Goal: Transaction & Acquisition: Purchase product/service

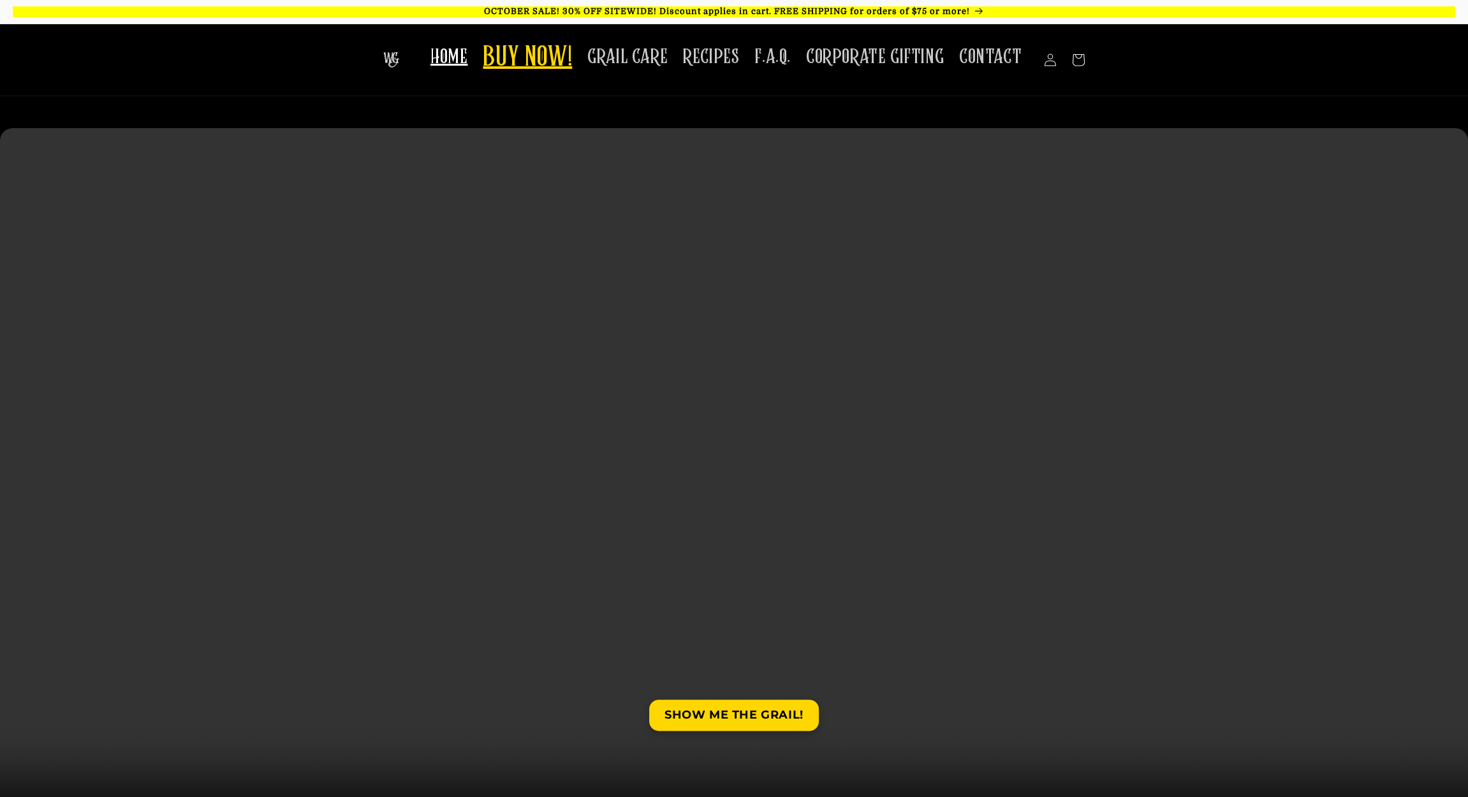
click at [506, 54] on span "BUY NOW!" at bounding box center [527, 58] width 89 height 35
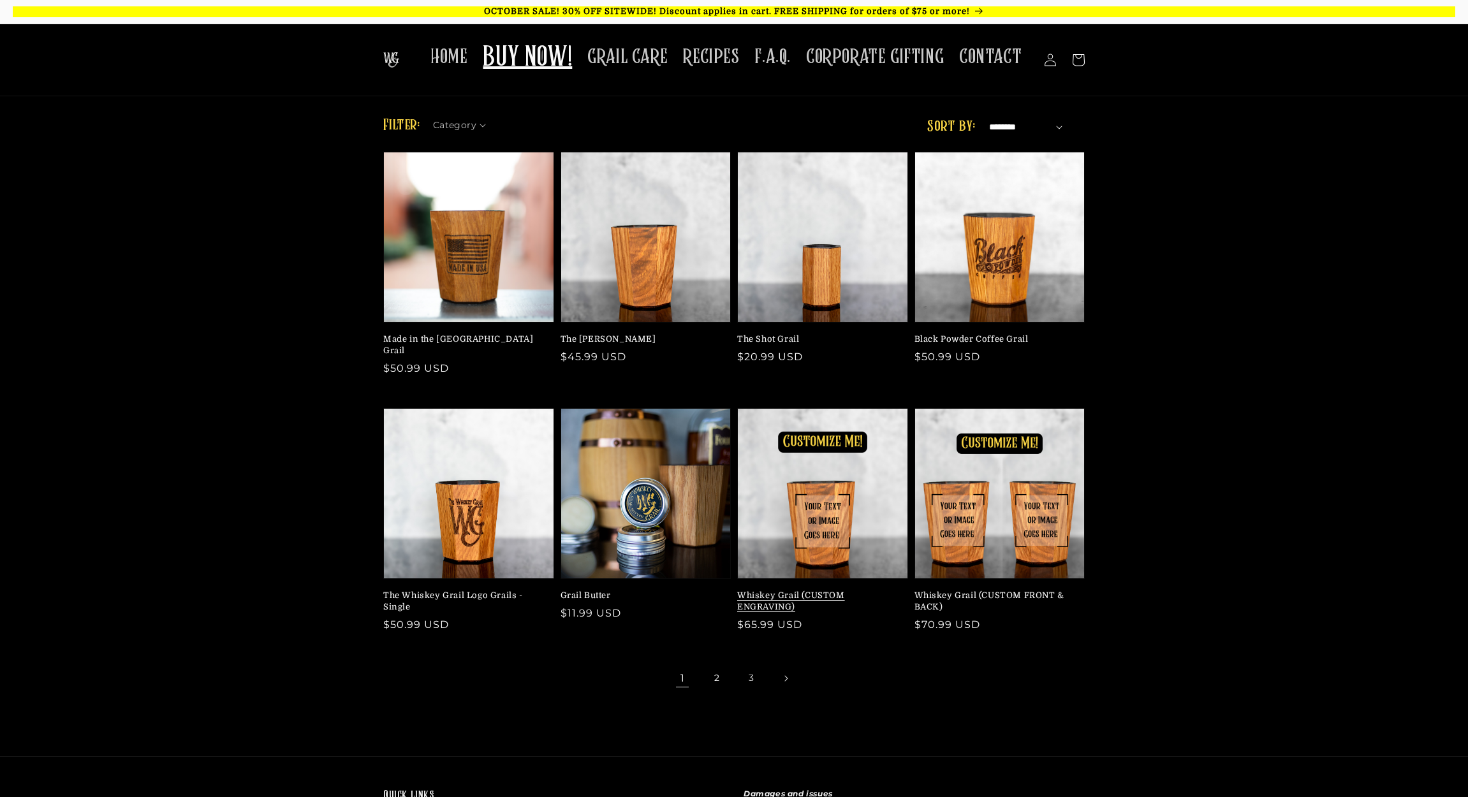
click at [826, 590] on link "Whiskey Grail (CUSTOM ENGRAVING)" at bounding box center [818, 601] width 163 height 23
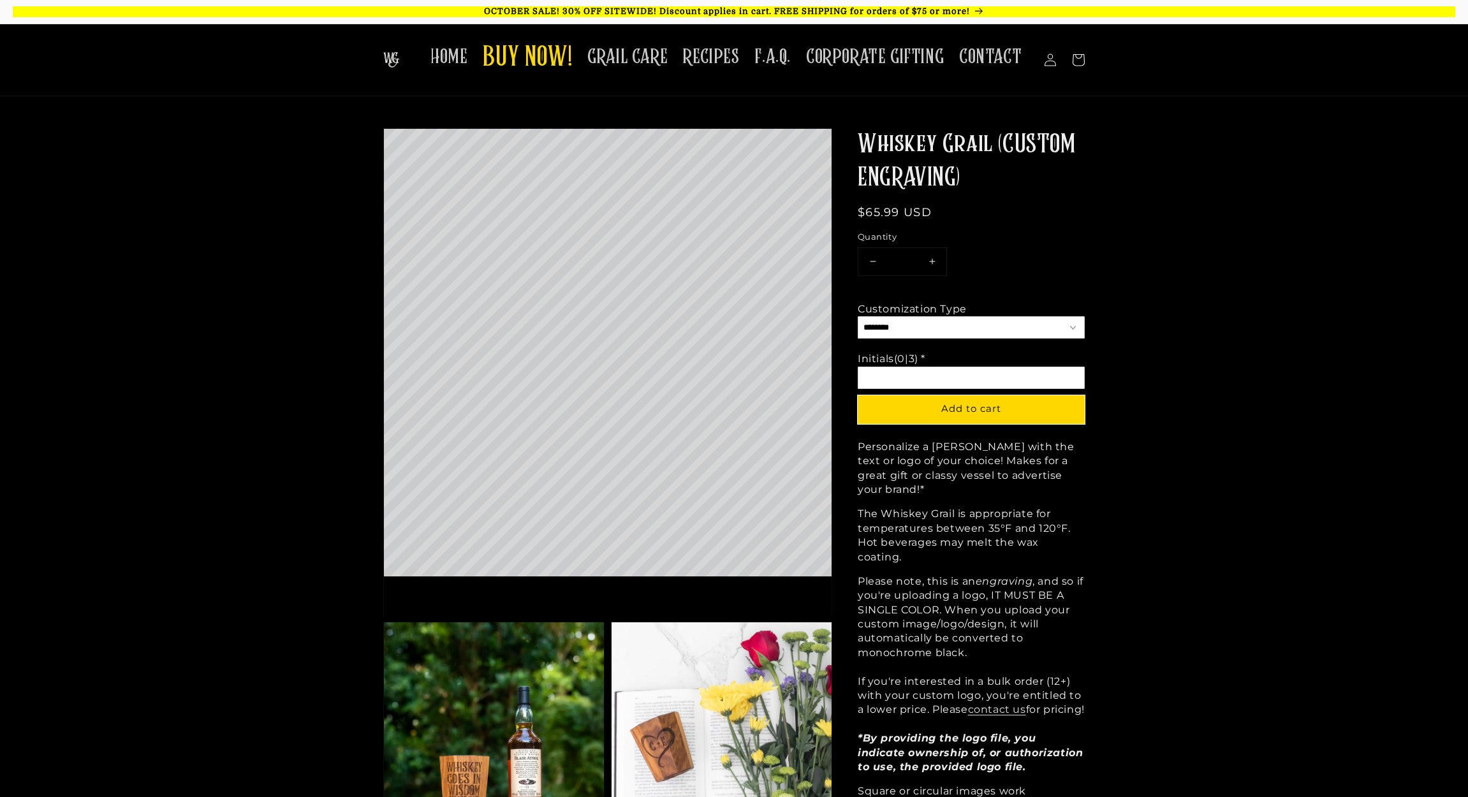
select select "**********"
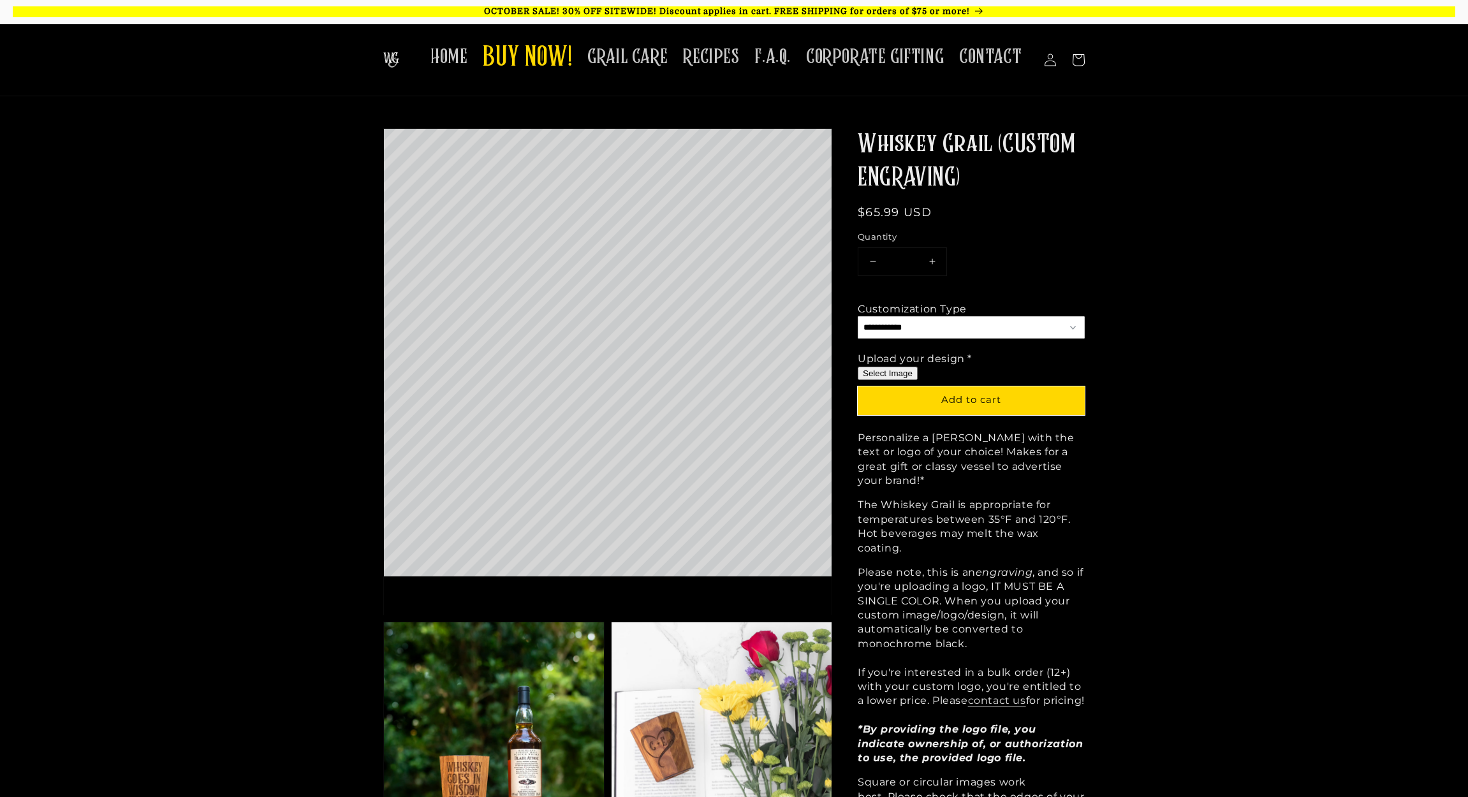
click at [891, 369] on button "Select Image" at bounding box center [888, 373] width 60 height 13
type input "**********"
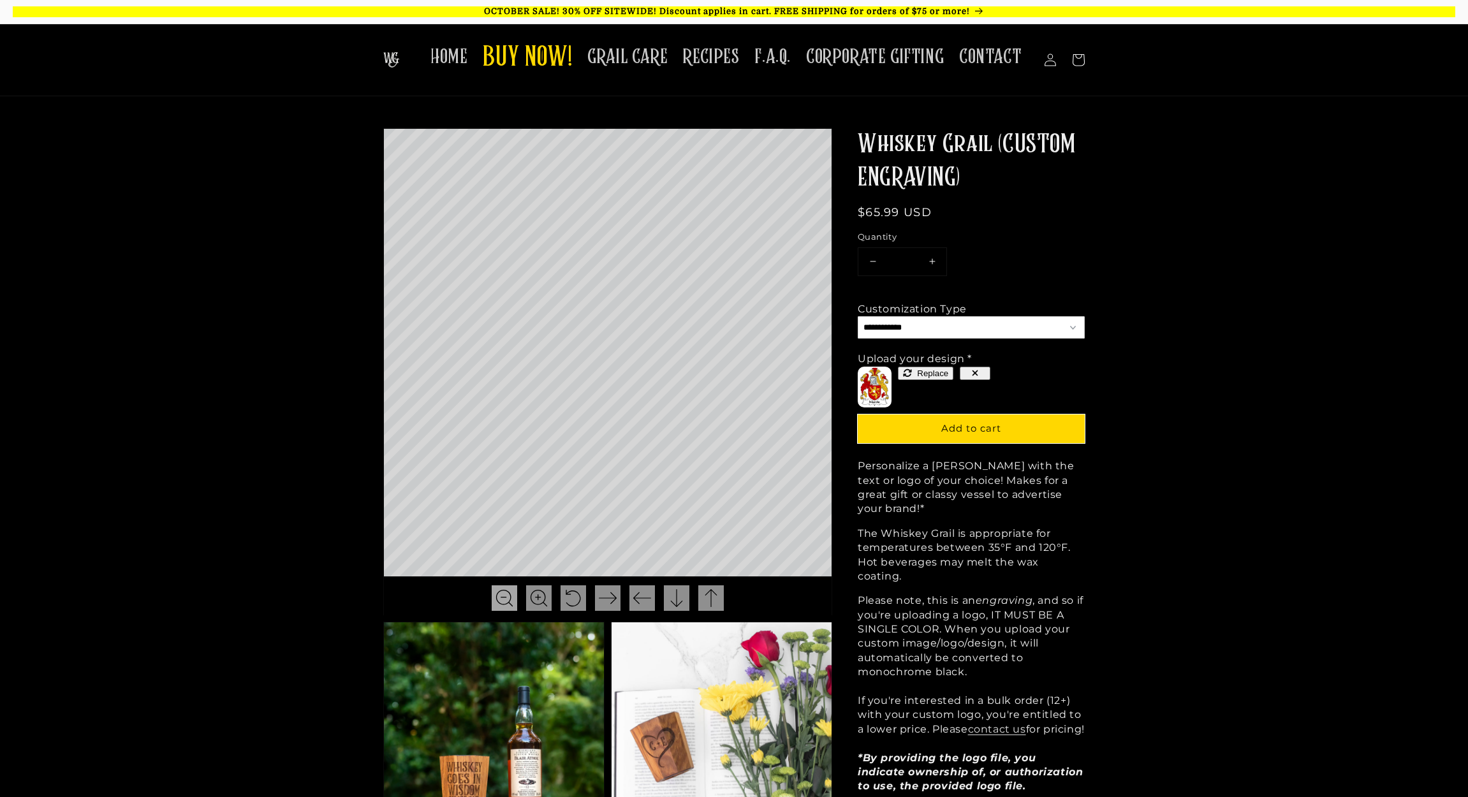
click at [507, 599] on img at bounding box center [505, 598] width 18 height 18
click at [506, 599] on img at bounding box center [505, 598] width 18 height 18
click at [971, 371] on icon "button" at bounding box center [975, 373] width 9 height 9
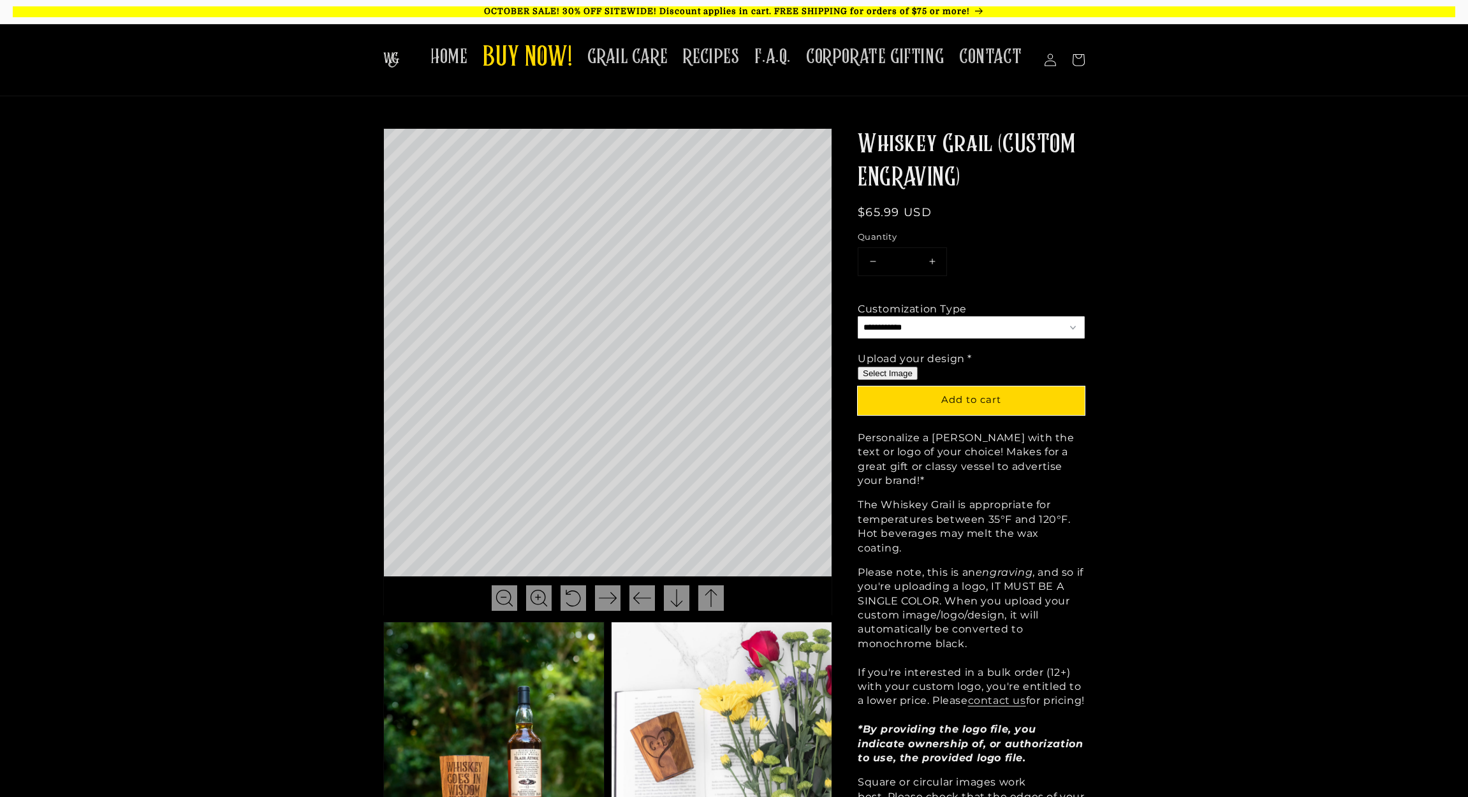
click at [906, 369] on button "Select Image" at bounding box center [888, 373] width 60 height 13
type input "**********"
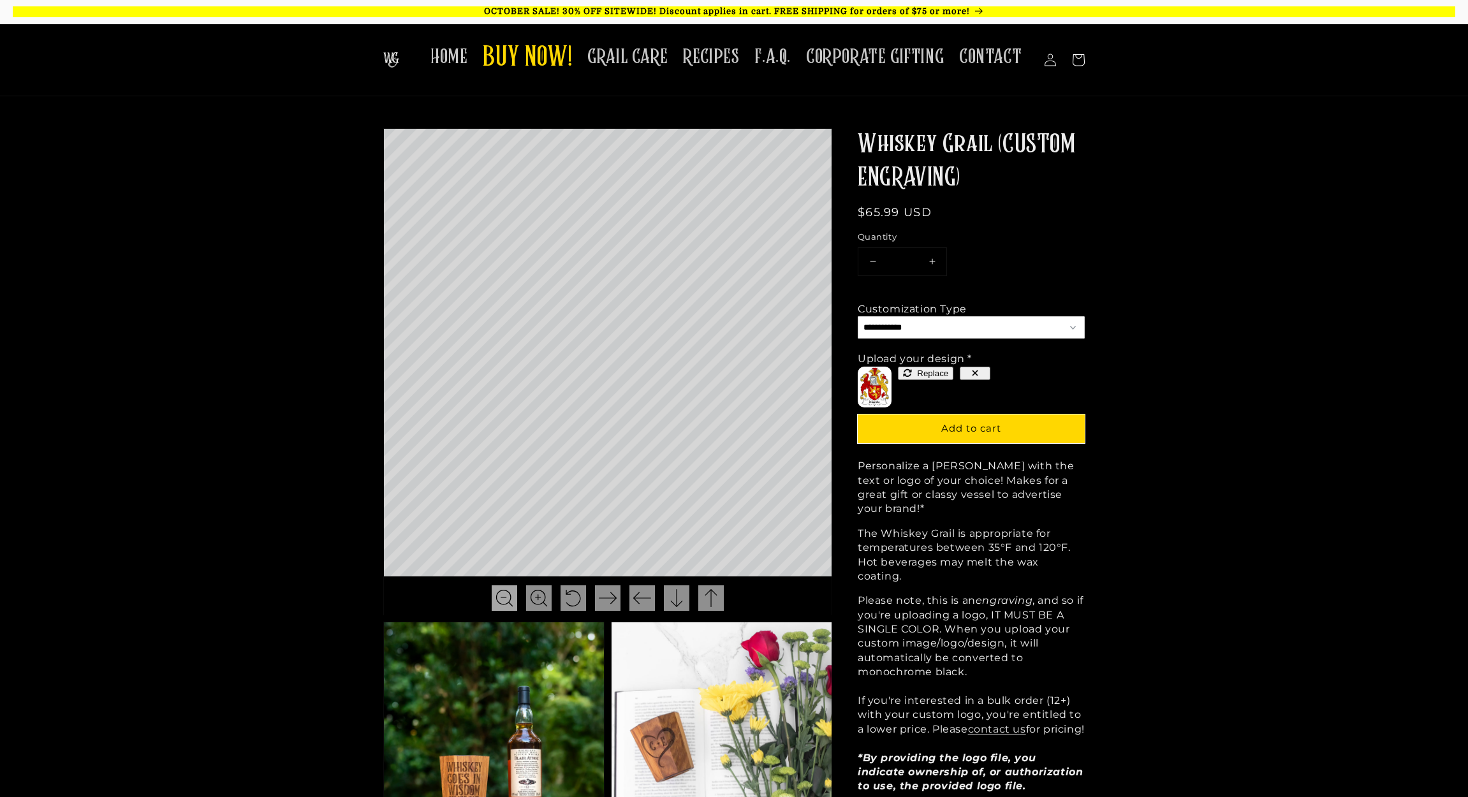
click at [504, 598] on img at bounding box center [505, 598] width 18 height 18
click at [709, 595] on img at bounding box center [711, 598] width 18 height 18
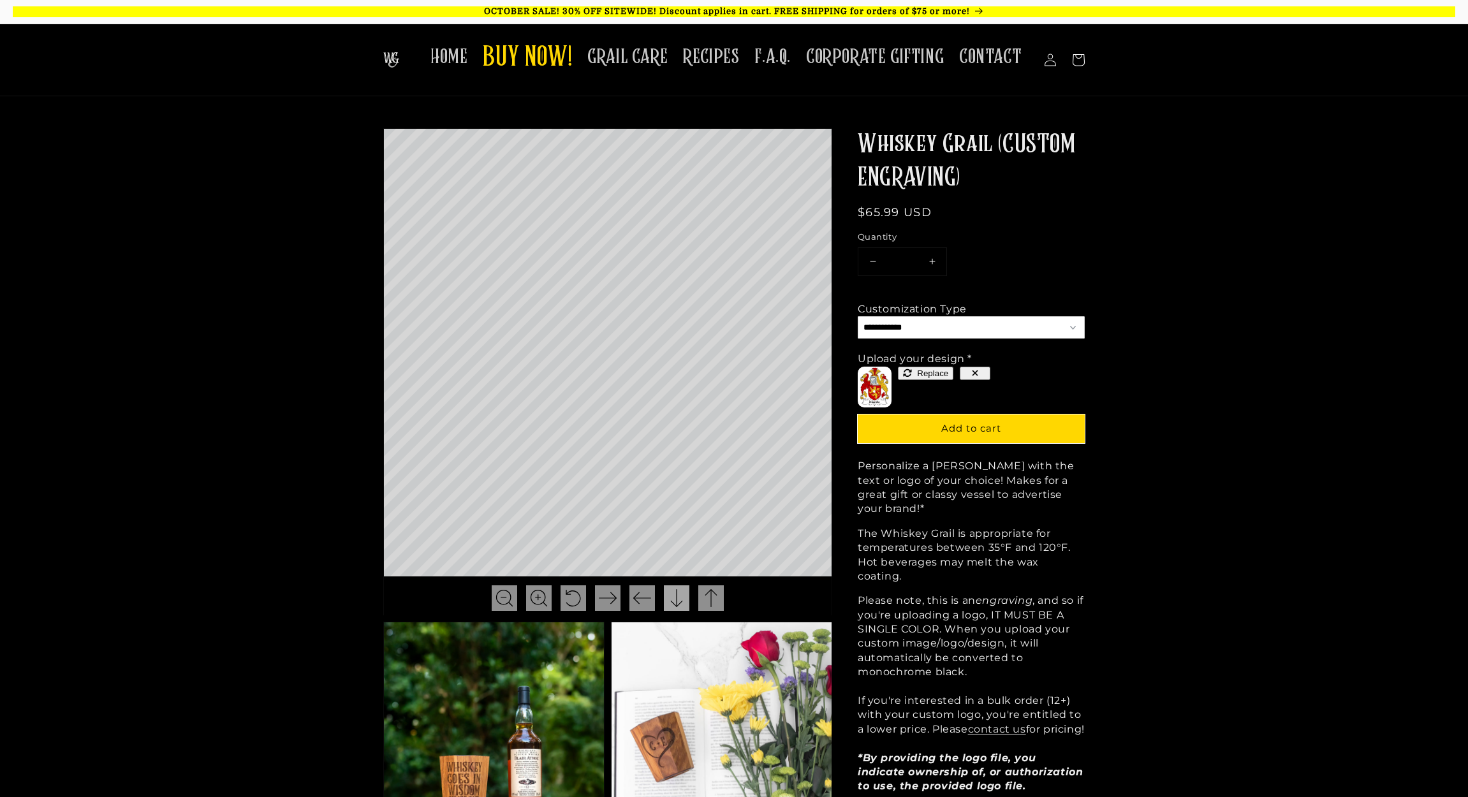
click at [677, 601] on img at bounding box center [677, 598] width 18 height 18
click at [699, 601] on div at bounding box center [711, 598] width 26 height 26
click at [670, 598] on img at bounding box center [677, 598] width 18 height 18
click at [530, 597] on img at bounding box center [539, 598] width 18 height 18
click at [682, 602] on img at bounding box center [677, 598] width 18 height 18
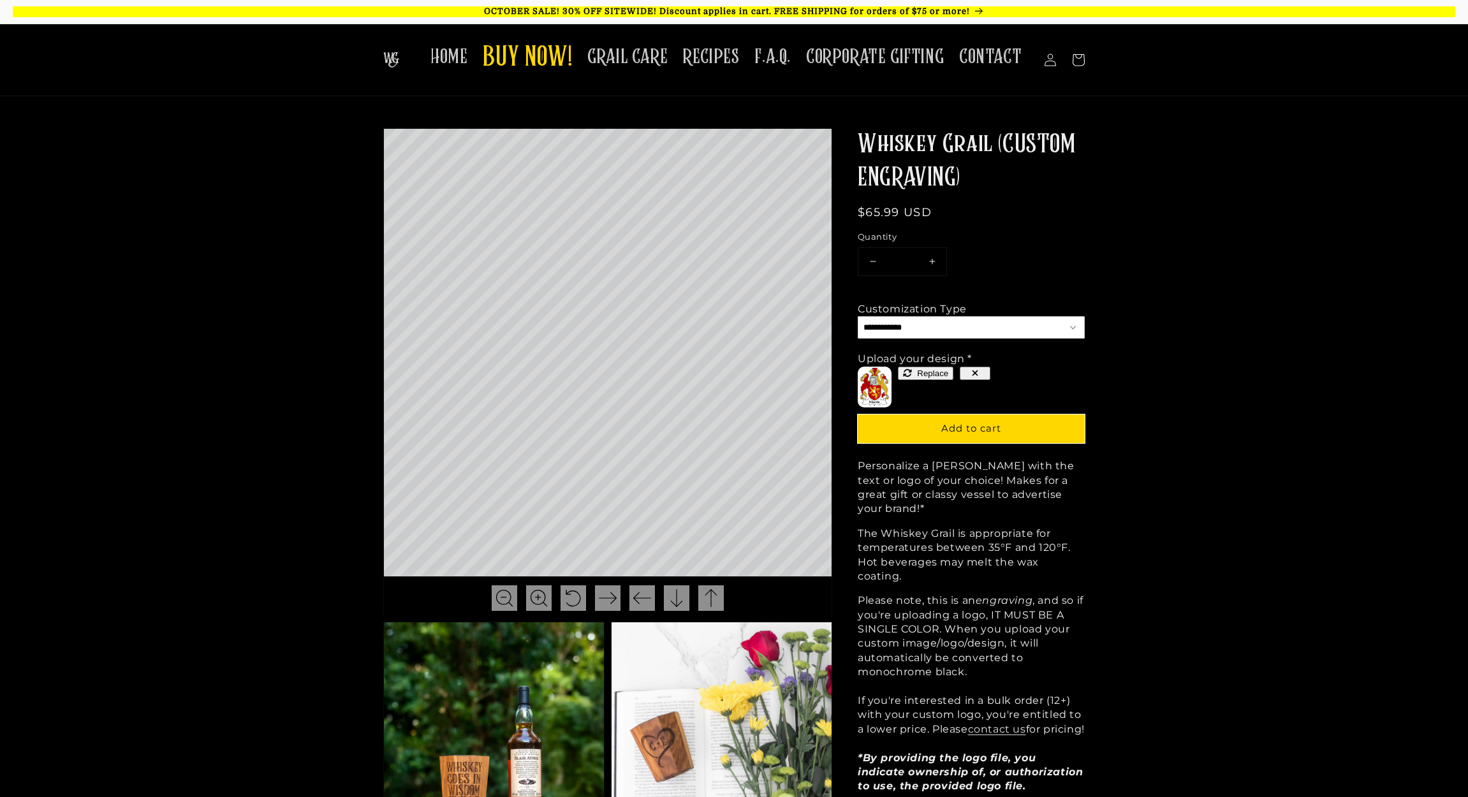
click at [973, 371] on icon "button" at bounding box center [976, 374] width 6 height 6
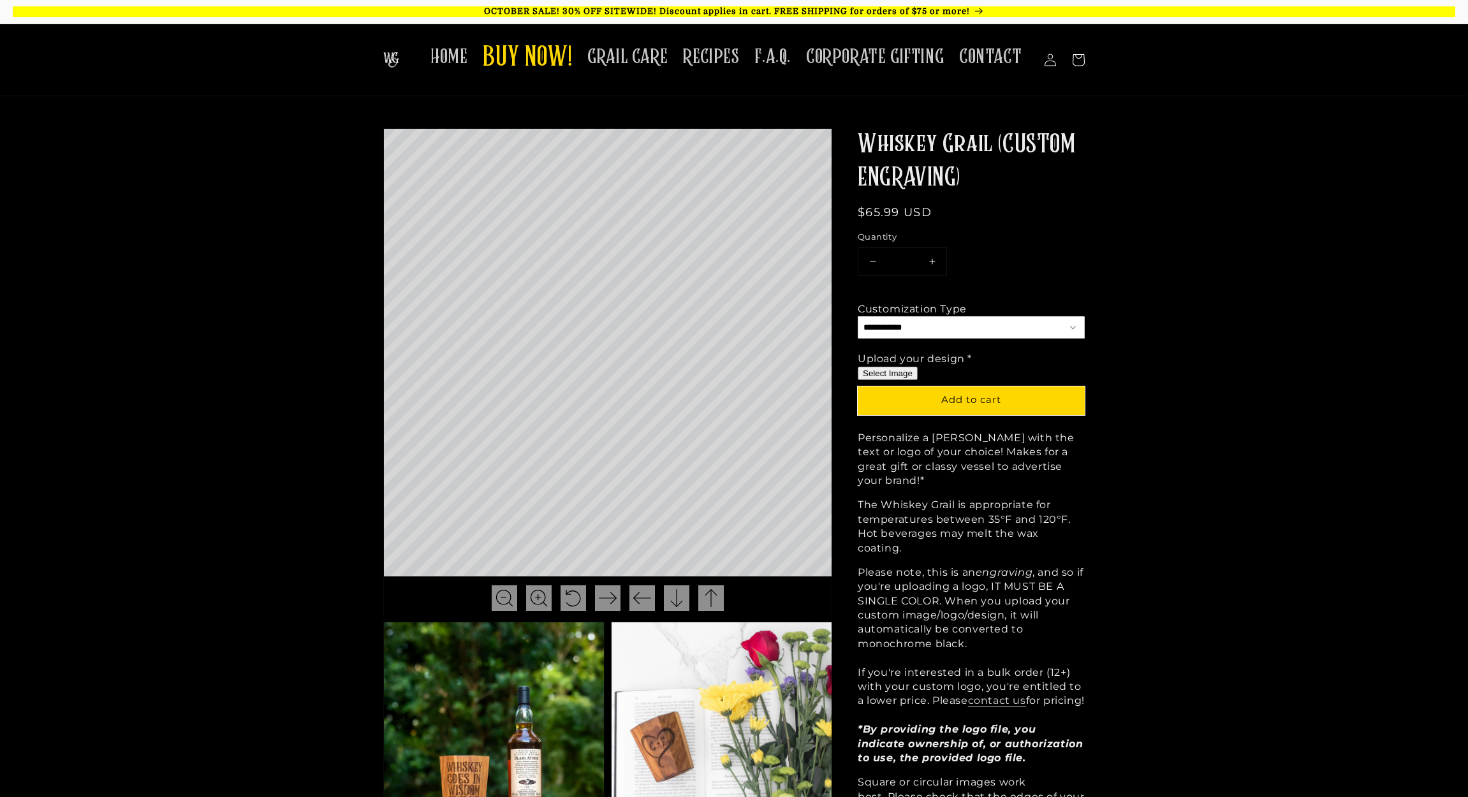
click at [885, 371] on button "Select Image" at bounding box center [888, 373] width 60 height 13
type input "**********"
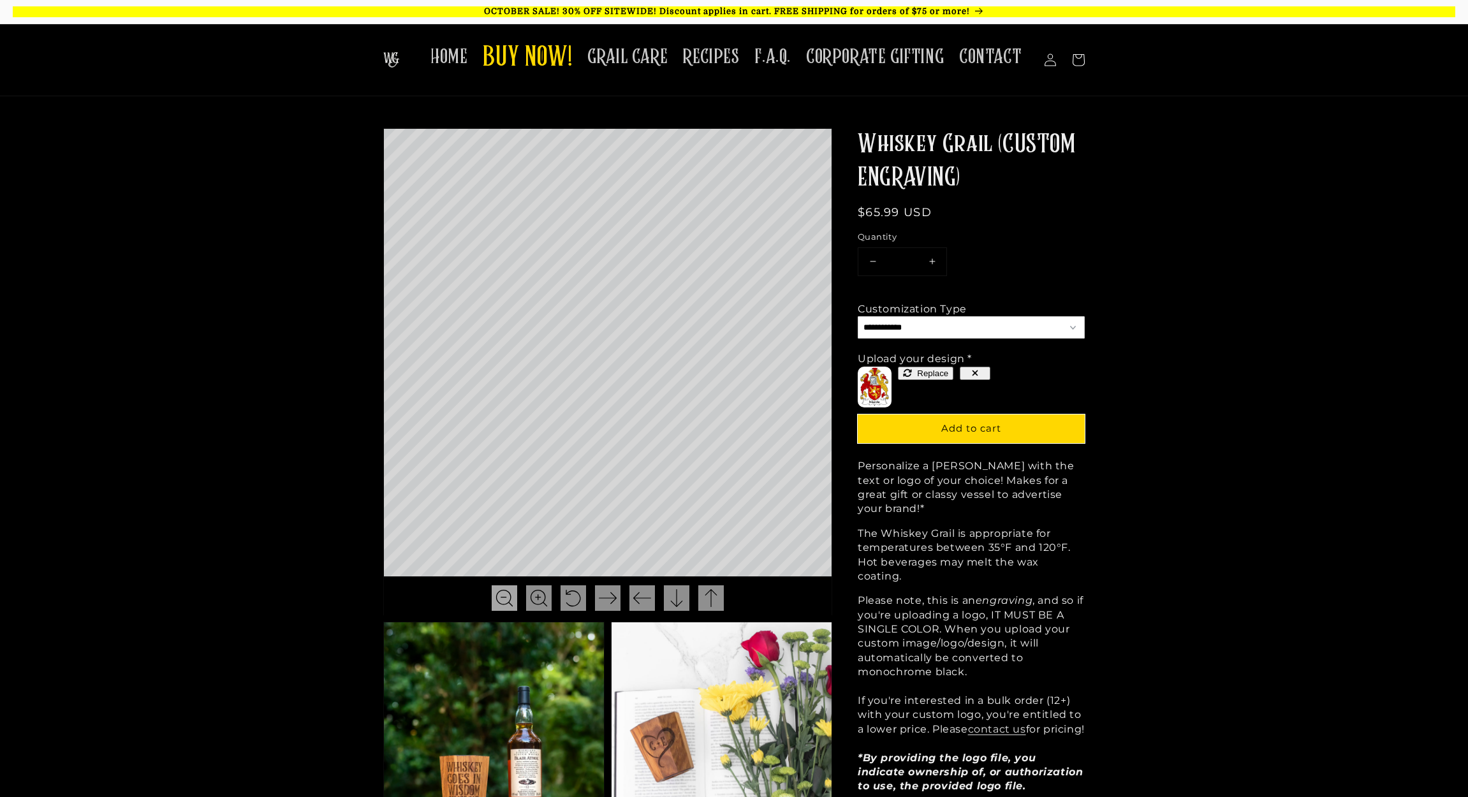
click at [501, 598] on img at bounding box center [505, 598] width 18 height 18
click at [708, 595] on img at bounding box center [711, 598] width 18 height 18
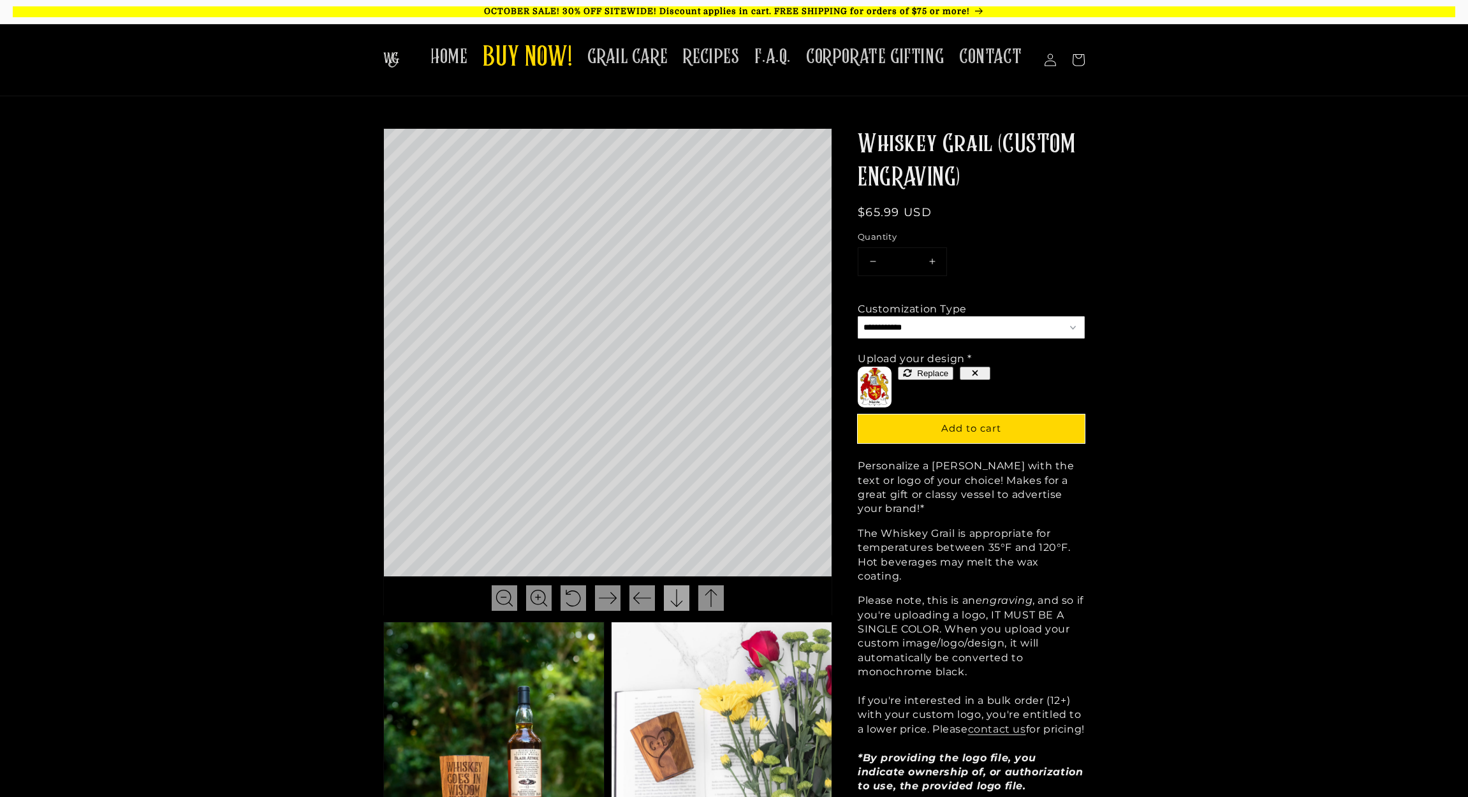
click at [688, 596] on div at bounding box center [677, 598] width 26 height 26
click at [536, 597] on img at bounding box center [539, 598] width 18 height 18
click at [672, 595] on img at bounding box center [677, 598] width 18 height 18
click at [982, 367] on button "button" at bounding box center [975, 373] width 31 height 13
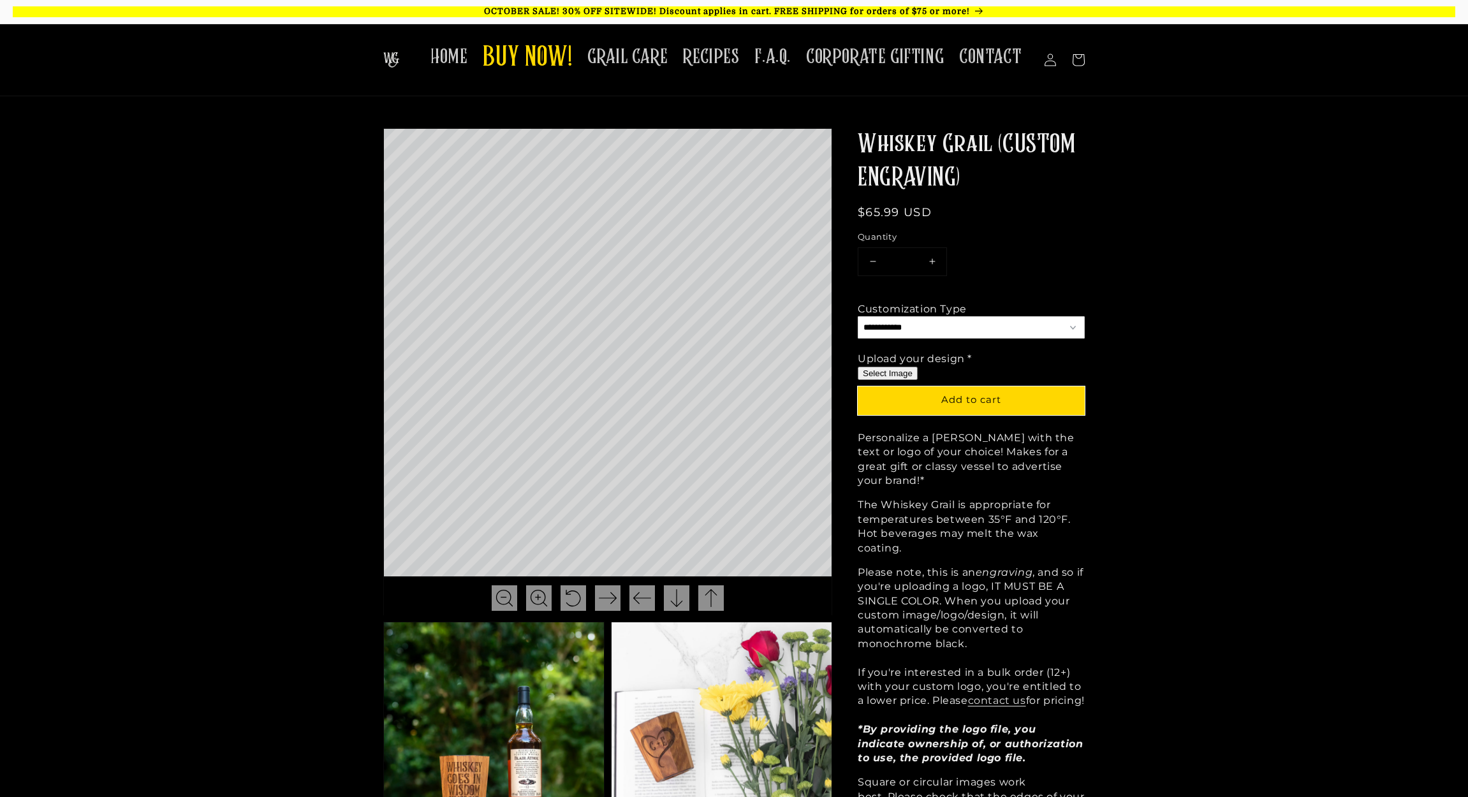
click at [898, 367] on button "Select Image" at bounding box center [888, 373] width 60 height 13
click at [791, 54] on span "F.A.Q." at bounding box center [772, 57] width 36 height 25
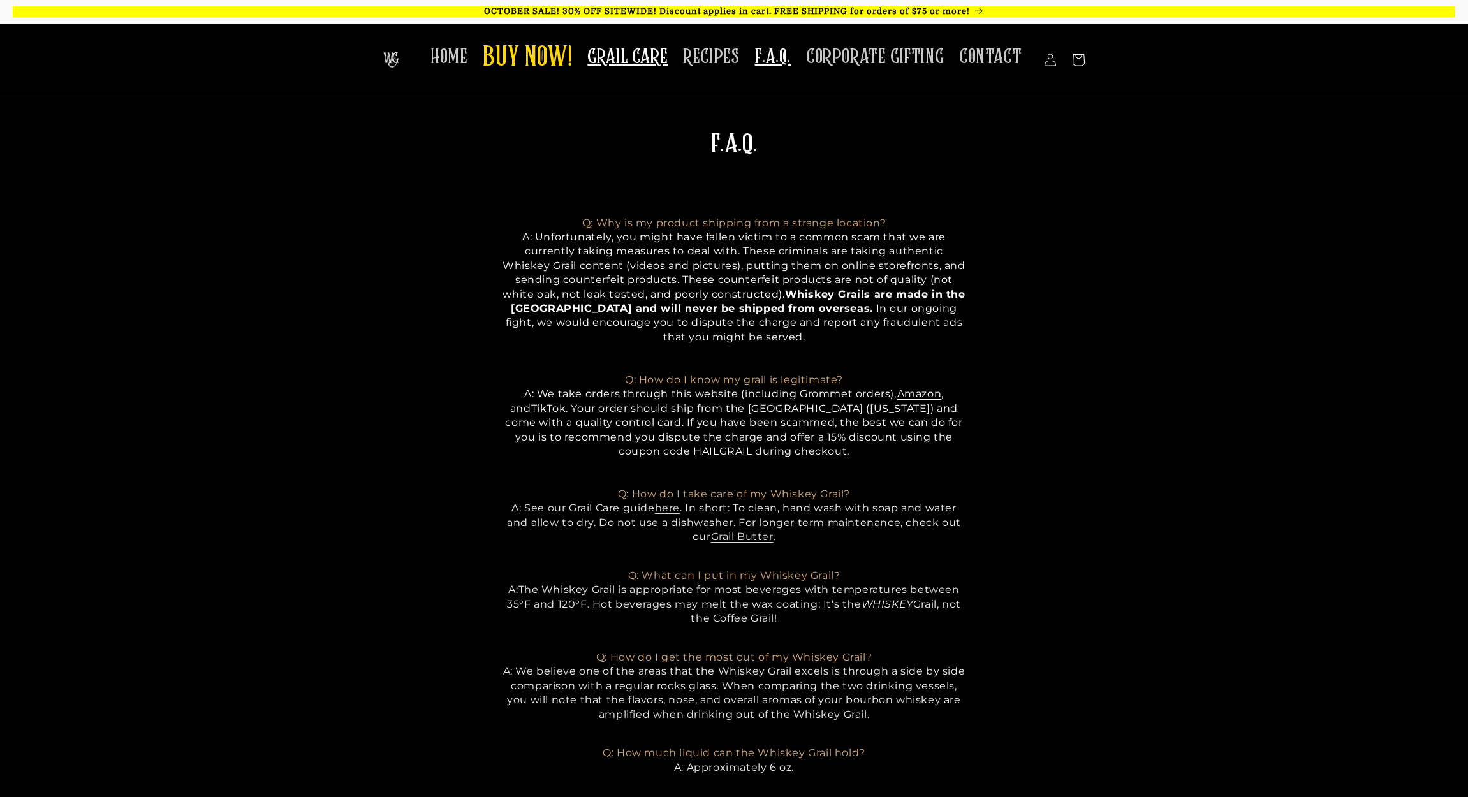
click at [635, 50] on span "GRAIL CARE" at bounding box center [627, 57] width 80 height 25
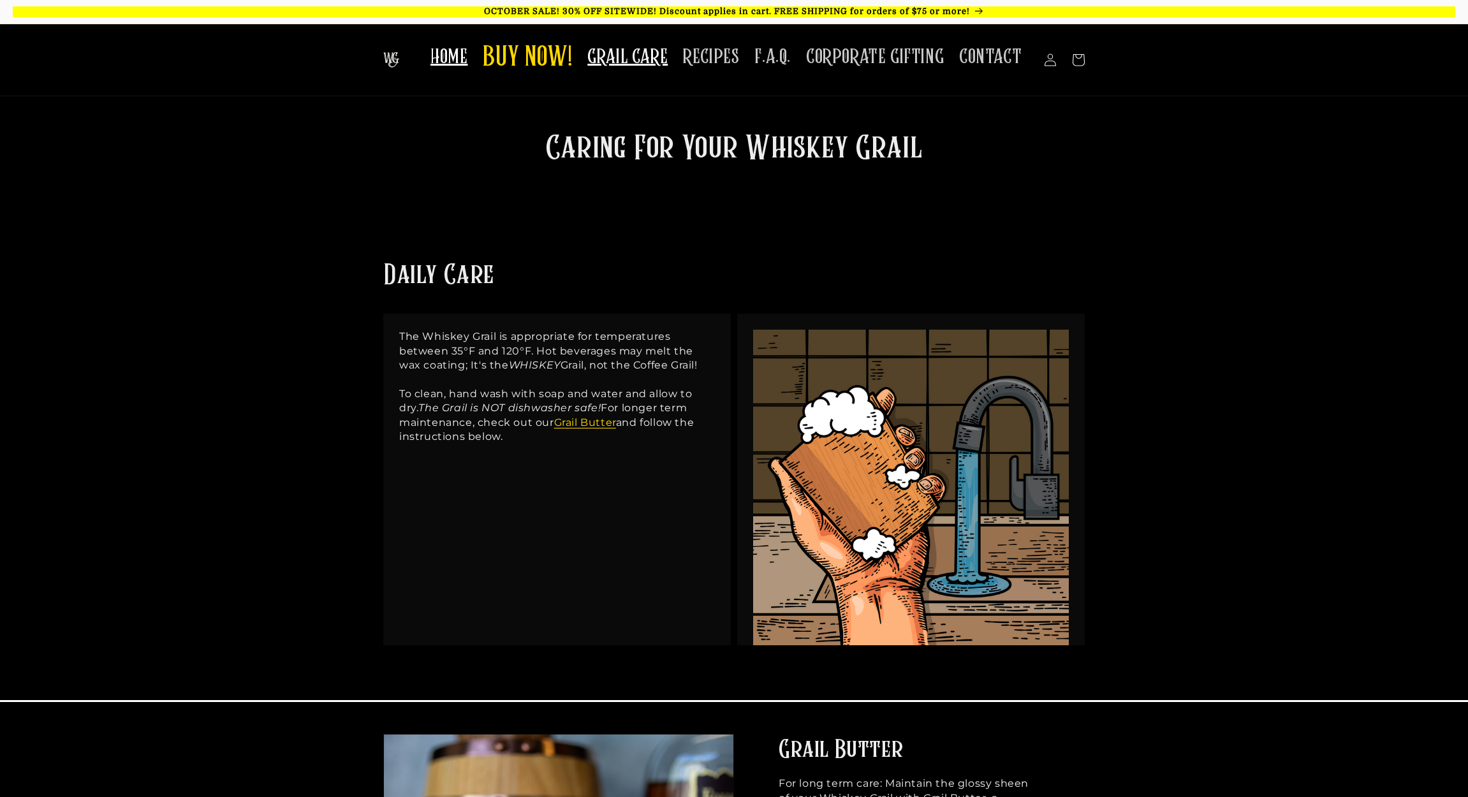
click at [454, 50] on span "HOME" at bounding box center [448, 57] width 37 height 25
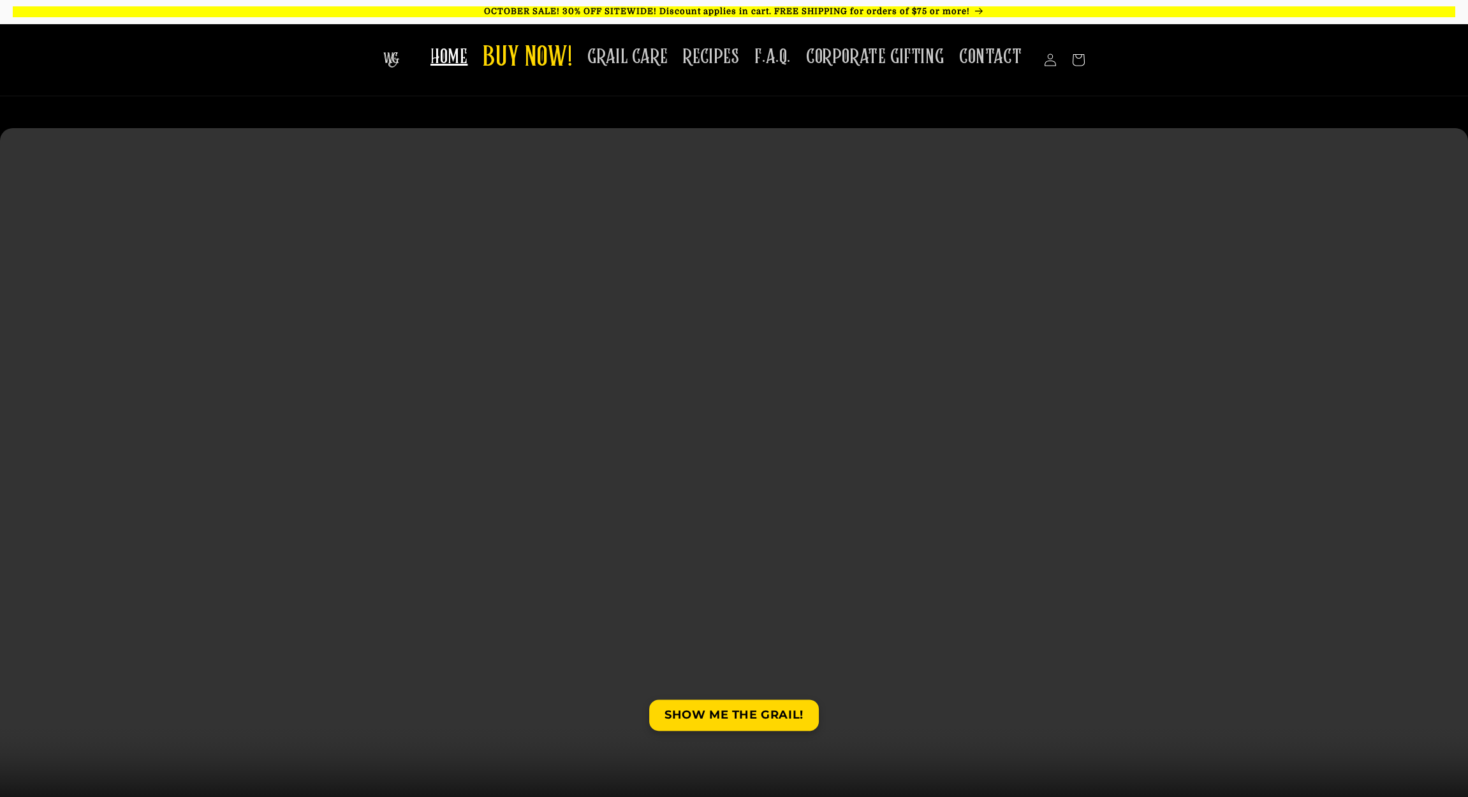
click at [399, 58] on img at bounding box center [391, 59] width 16 height 15
click at [520, 52] on span "BUY NOW!" at bounding box center [527, 58] width 89 height 35
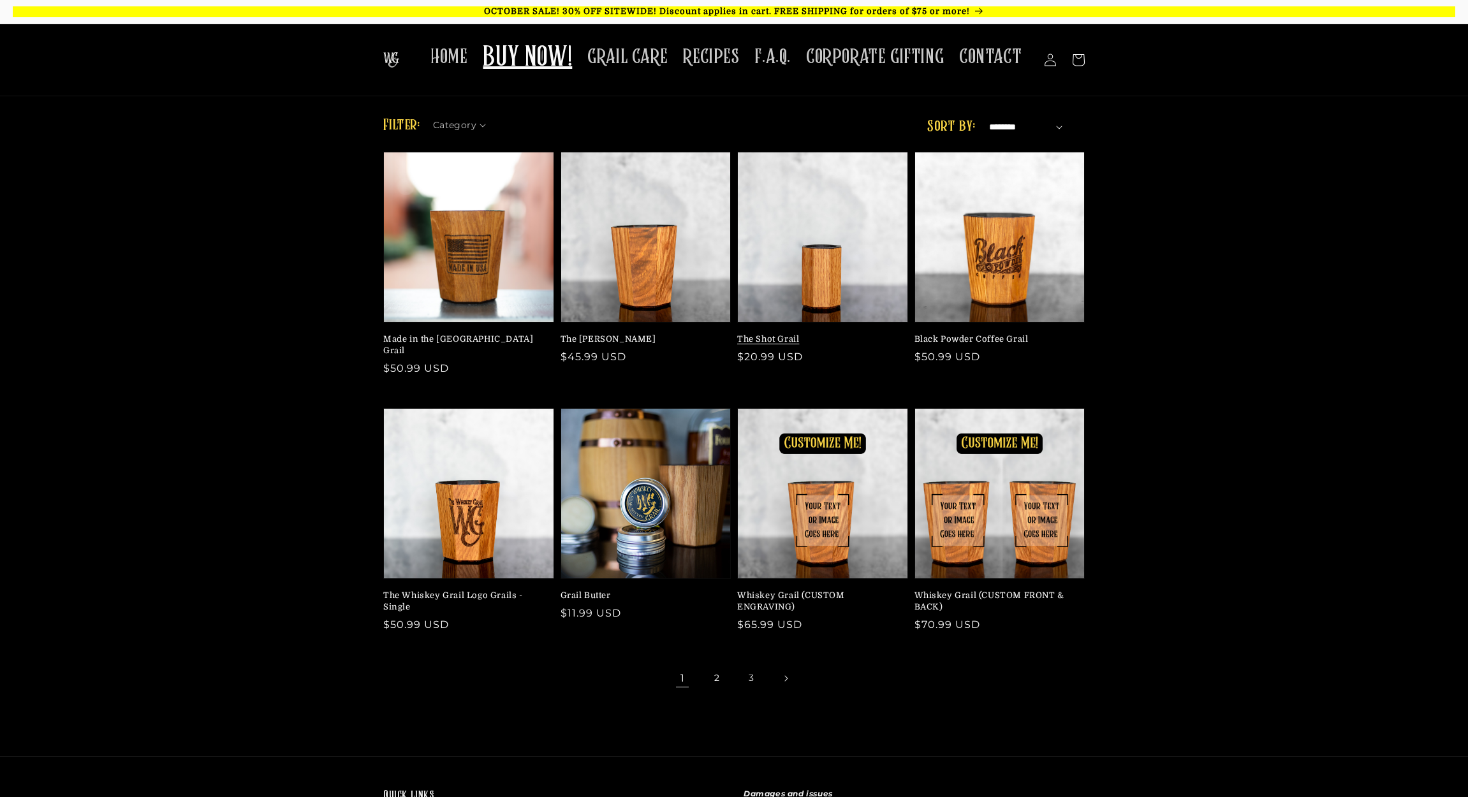
scroll to position [126, 0]
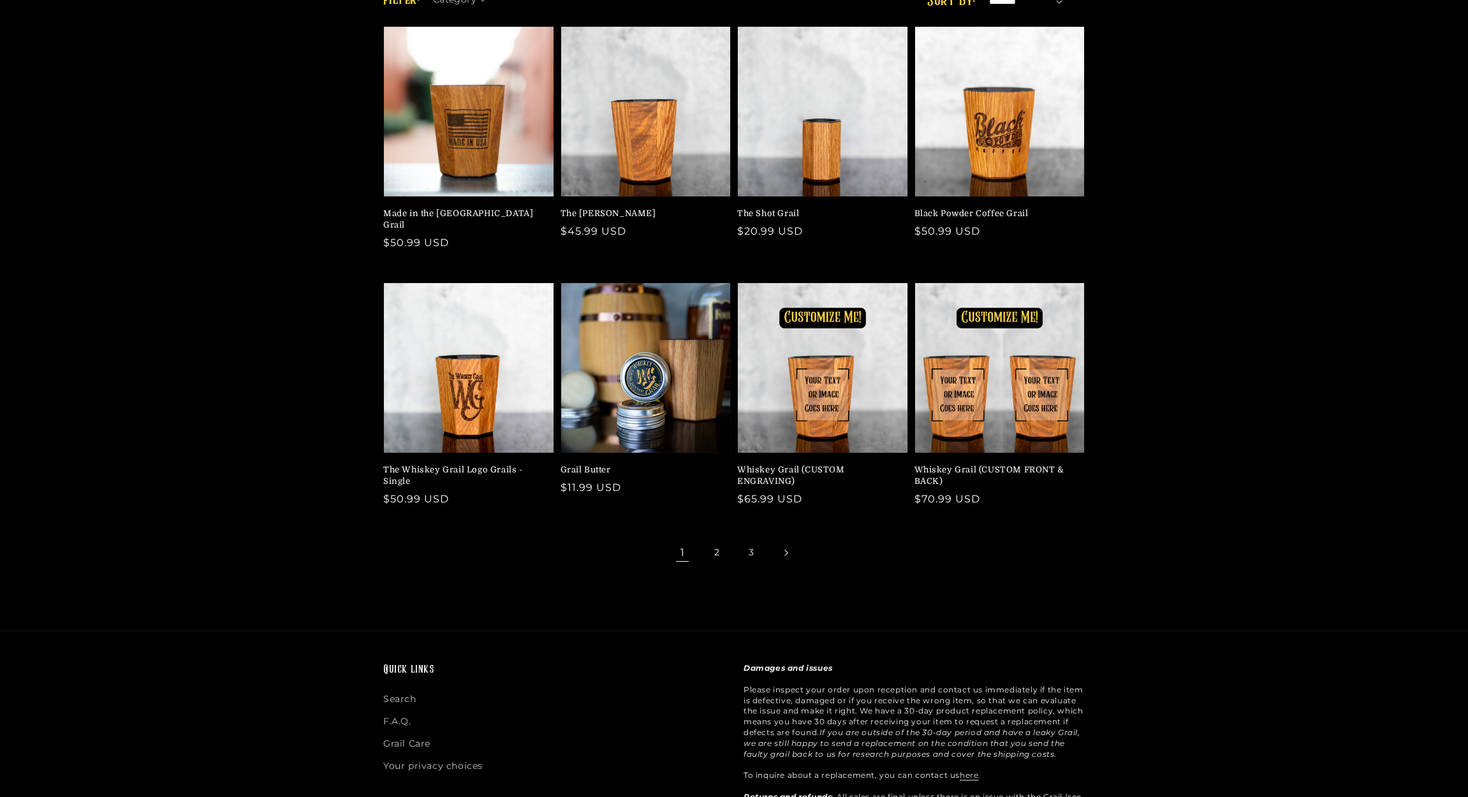
click at [793, 541] on link "Next page" at bounding box center [786, 553] width 28 height 28
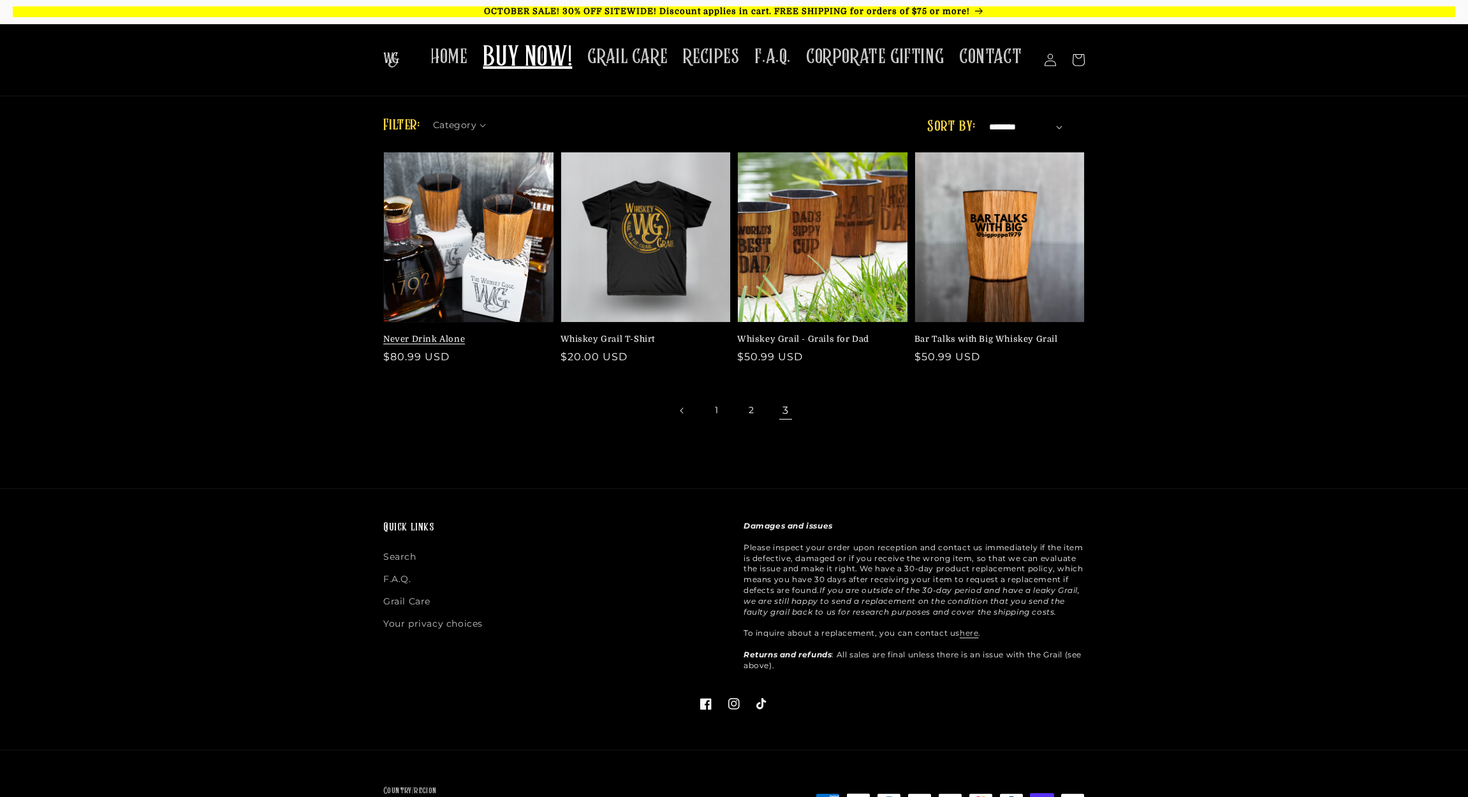
click at [460, 334] on link "Never Drink Alone" at bounding box center [464, 339] width 163 height 11
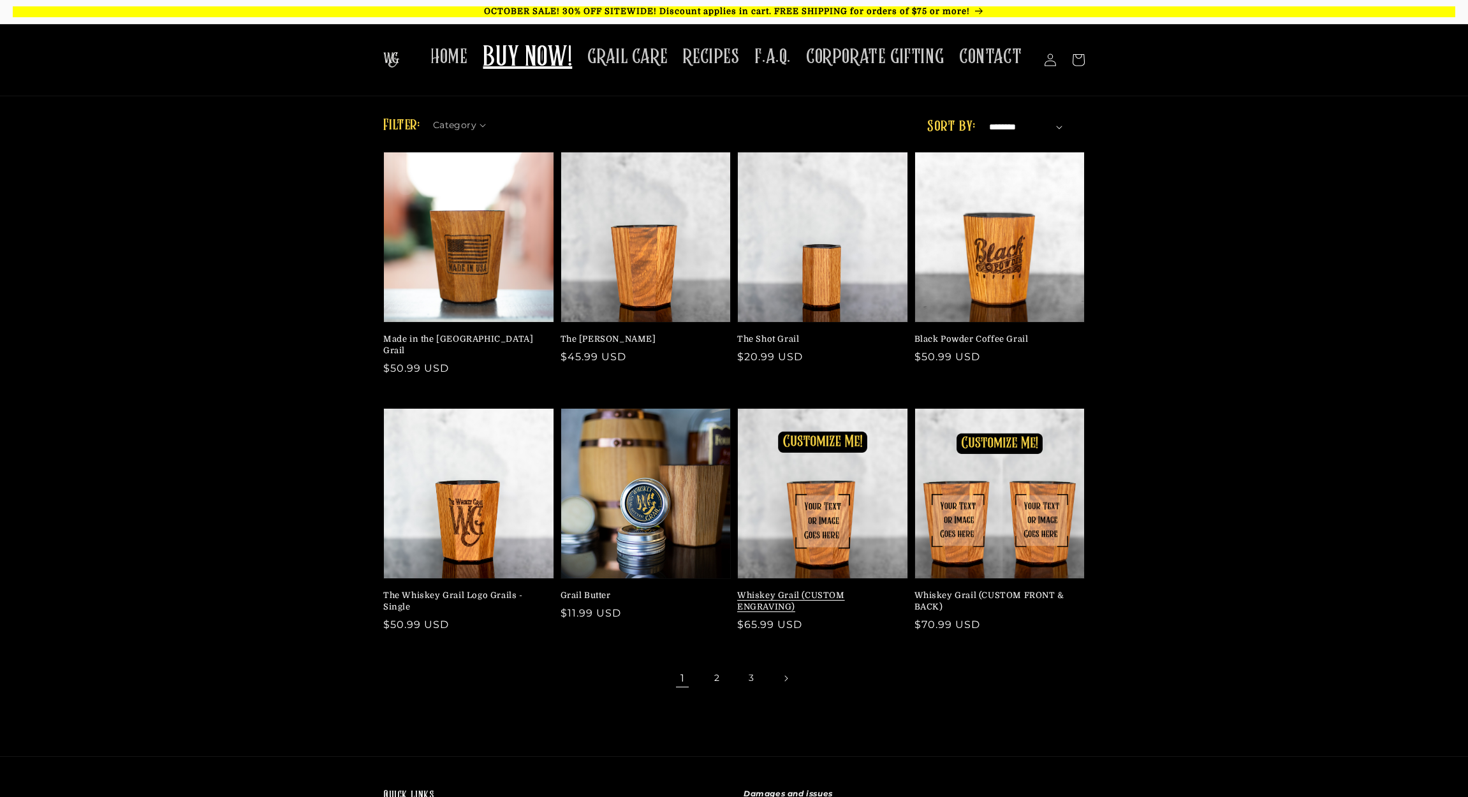
click at [860, 590] on link "Whiskey Grail (CUSTOM ENGRAVING)" at bounding box center [818, 601] width 163 height 23
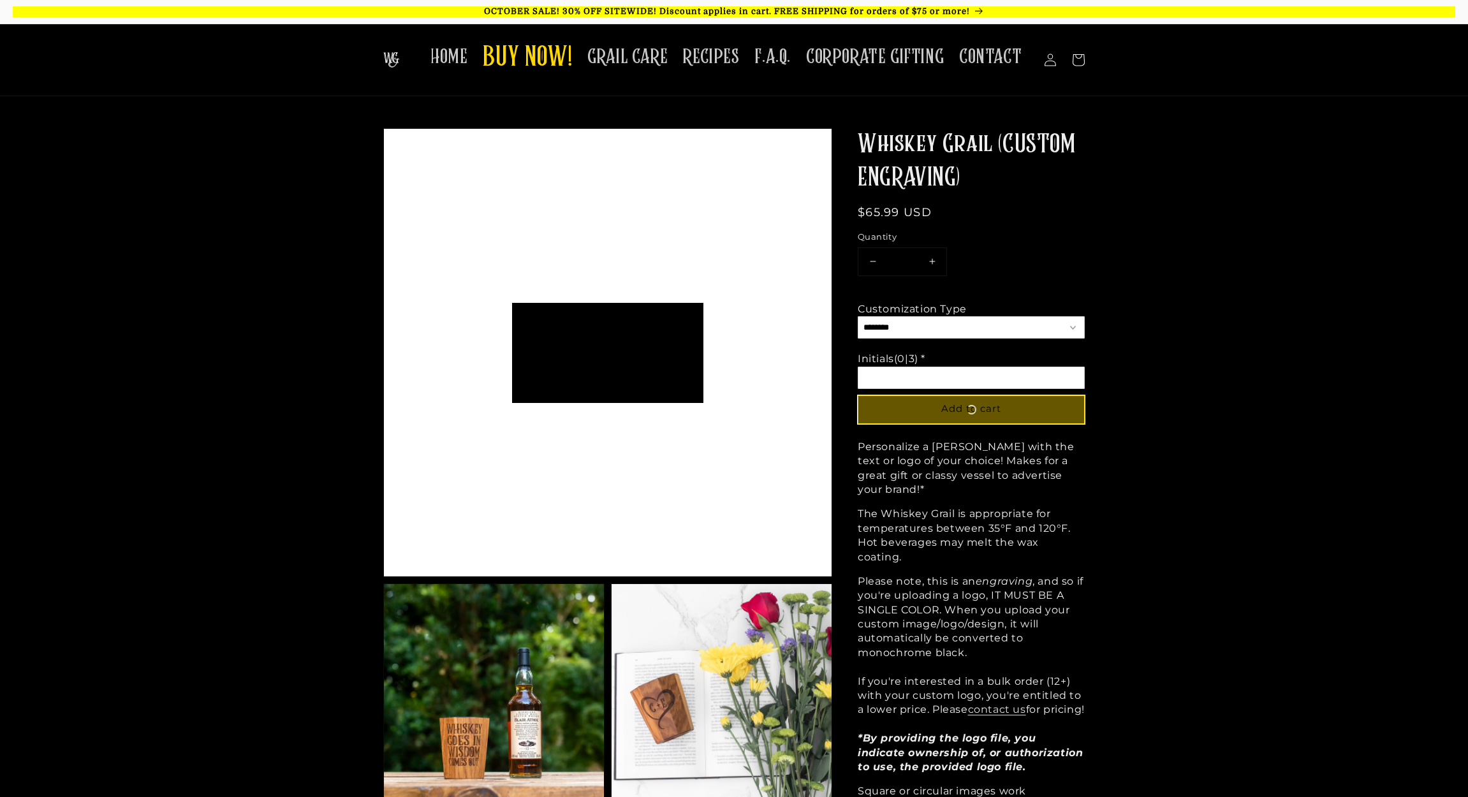
scroll to position [99, 191]
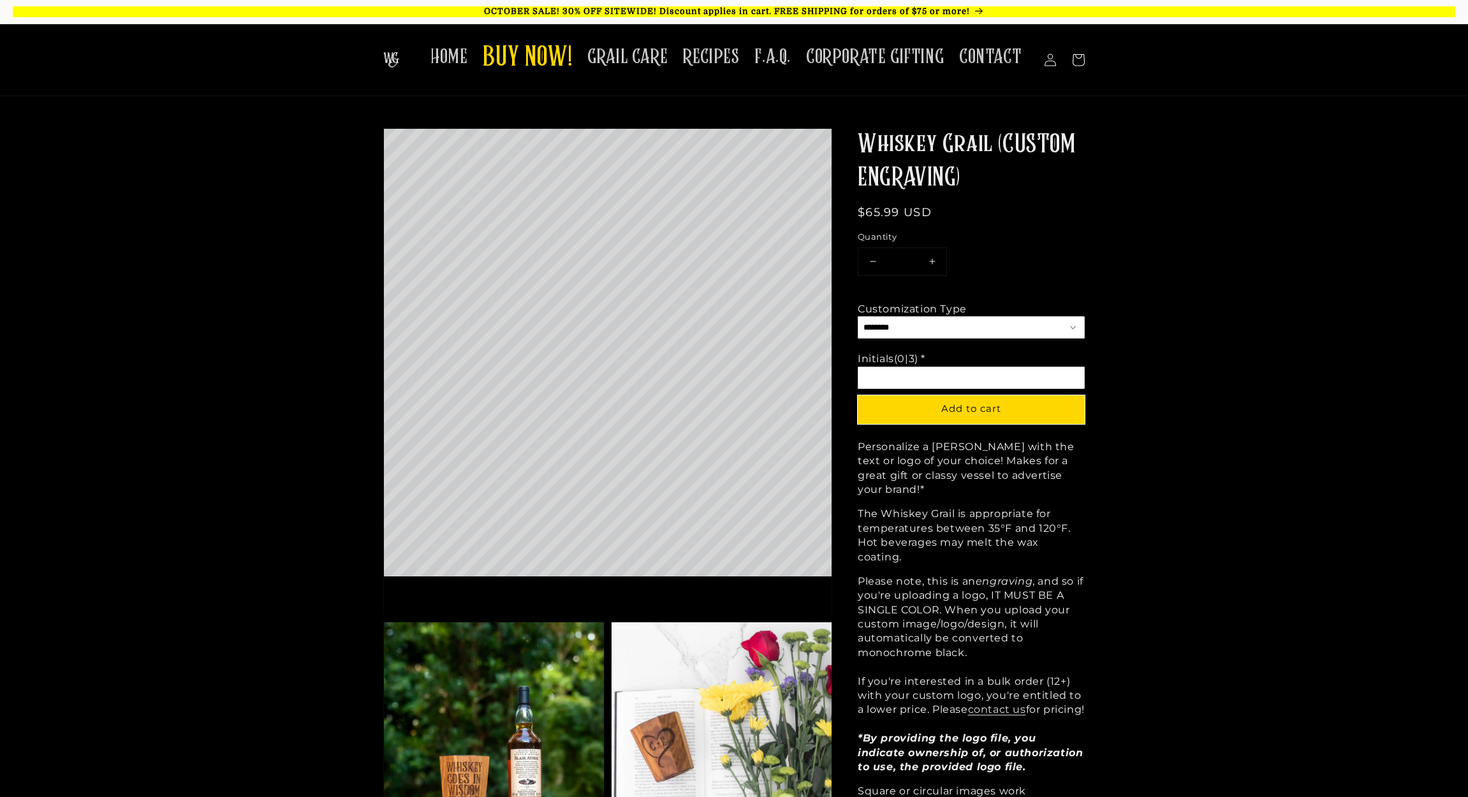
click at [930, 379] on input "Option 2 of 2 Initials (0|3) * Required" at bounding box center [971, 378] width 227 height 22
click at [975, 337] on div "**********" at bounding box center [971, 340] width 227 height 97
select select "*********"
click at [903, 381] on input "Option 2 of 2 Lettering (0|9) * Required" at bounding box center [971, 378] width 227 height 22
type input "*"
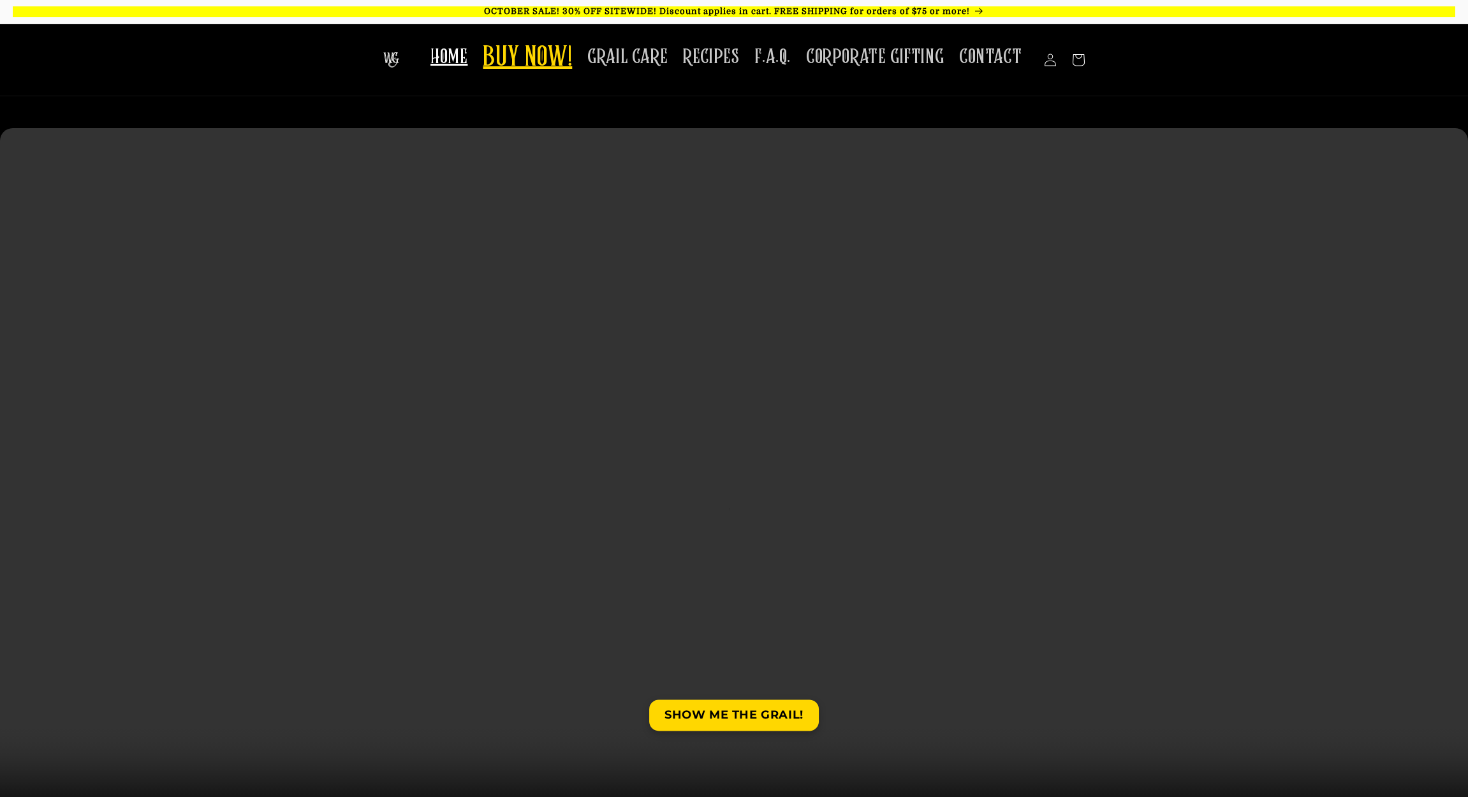
click at [533, 50] on span "BUY NOW!" at bounding box center [527, 58] width 89 height 35
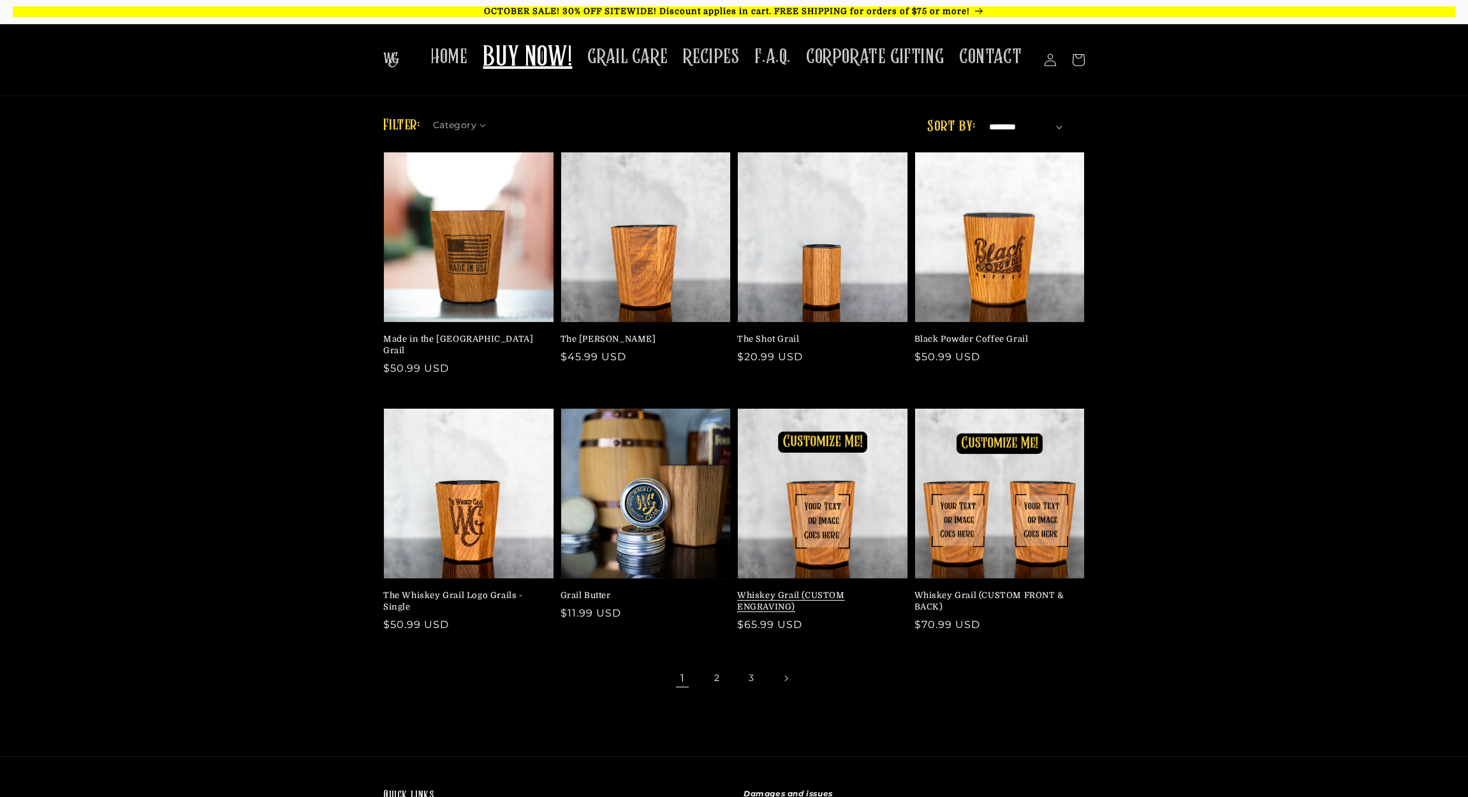
click at [821, 590] on link "Whiskey Grail (CUSTOM ENGRAVING)" at bounding box center [818, 601] width 163 height 23
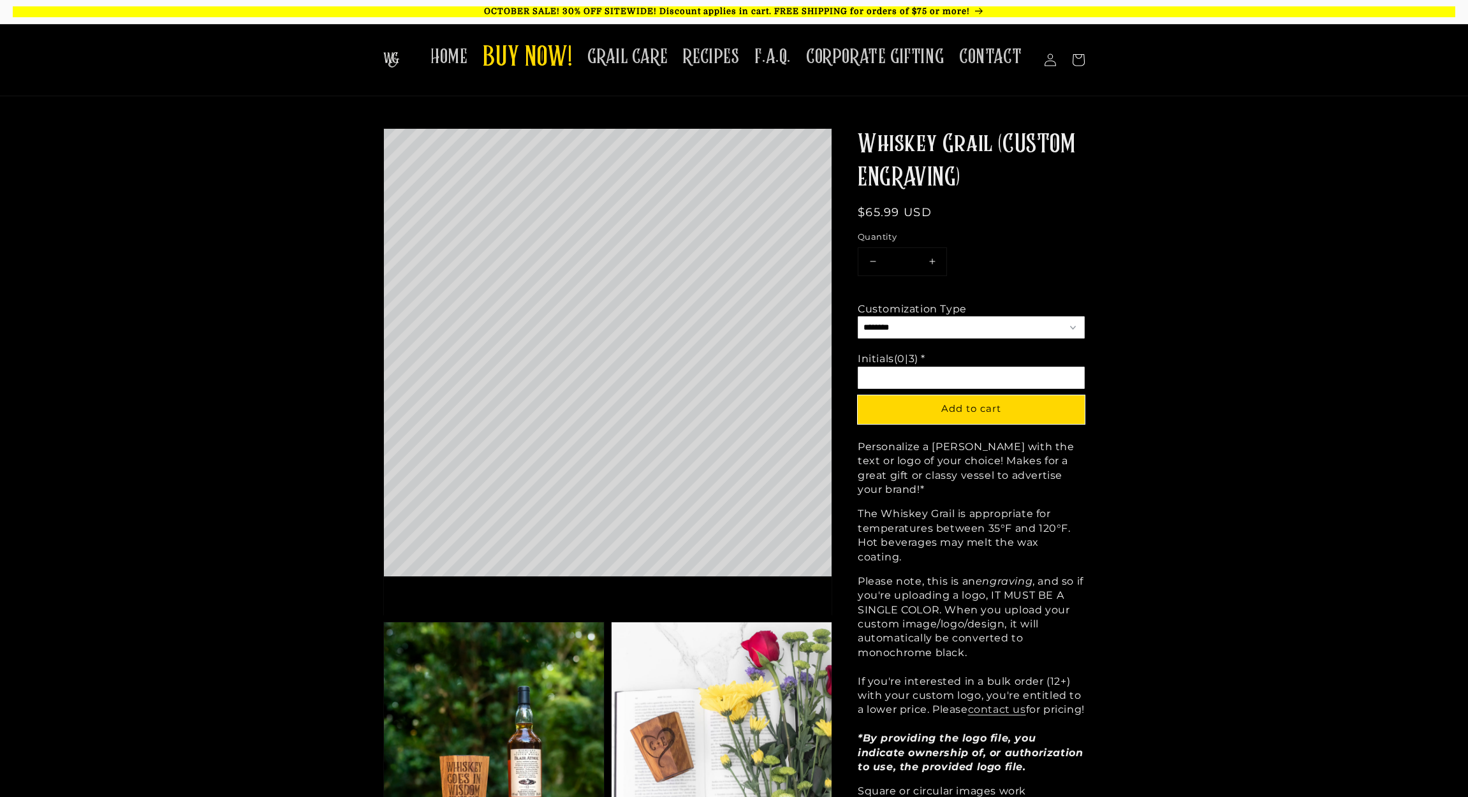
select select "**********"
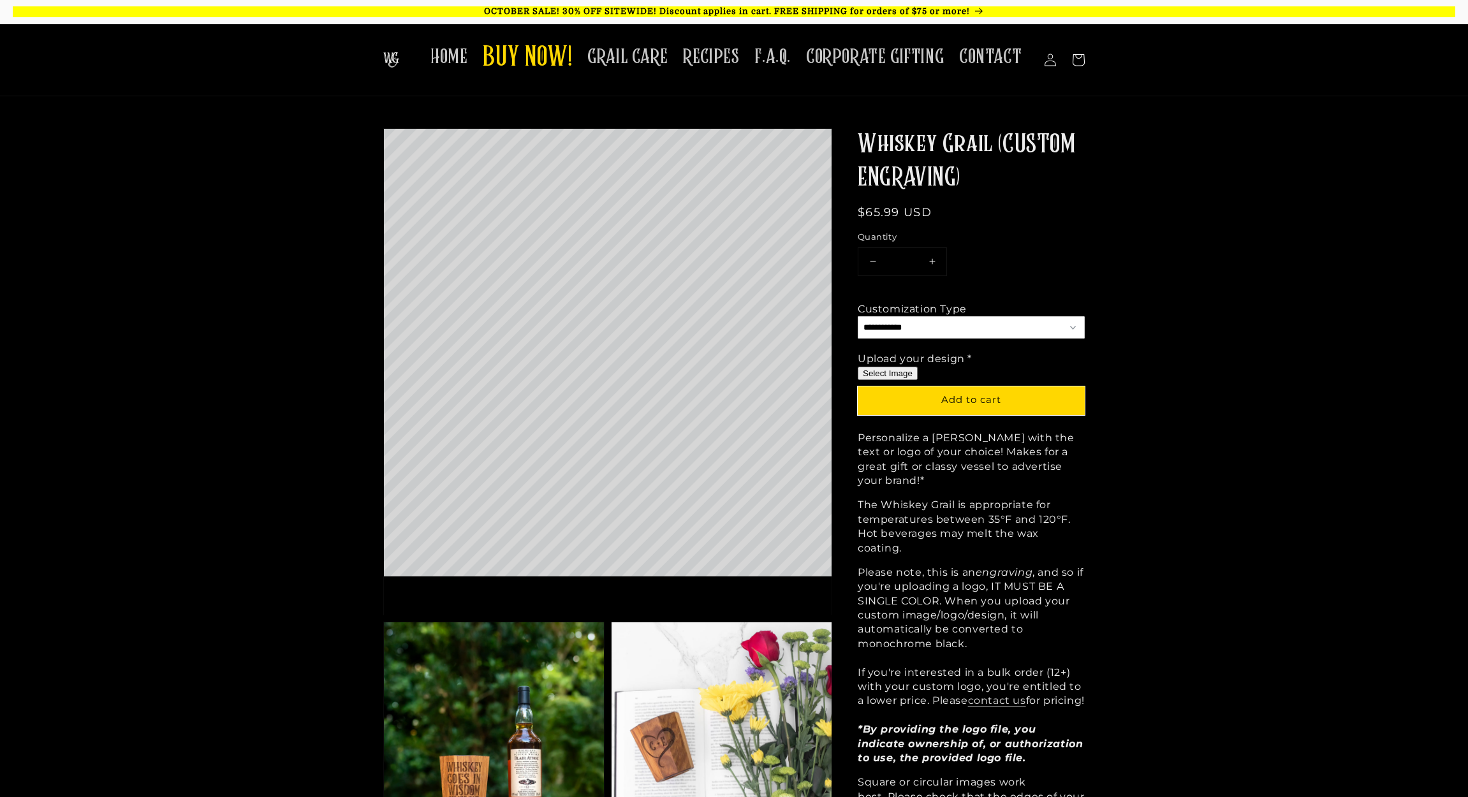
click at [886, 373] on button "Select Image" at bounding box center [888, 373] width 60 height 13
type input "**********"
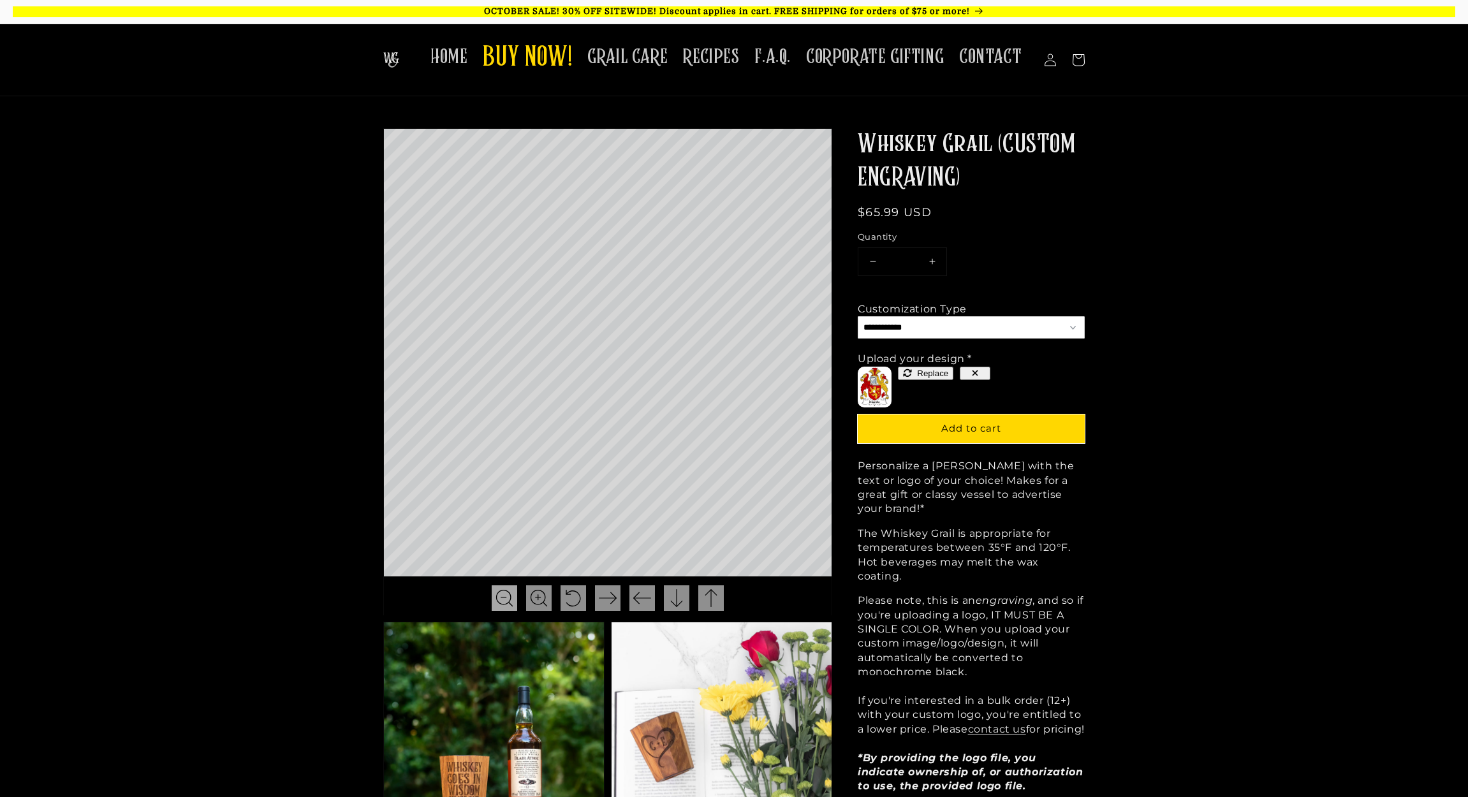
click at [508, 594] on img at bounding box center [505, 598] width 18 height 18
click at [543, 592] on img at bounding box center [539, 598] width 18 height 18
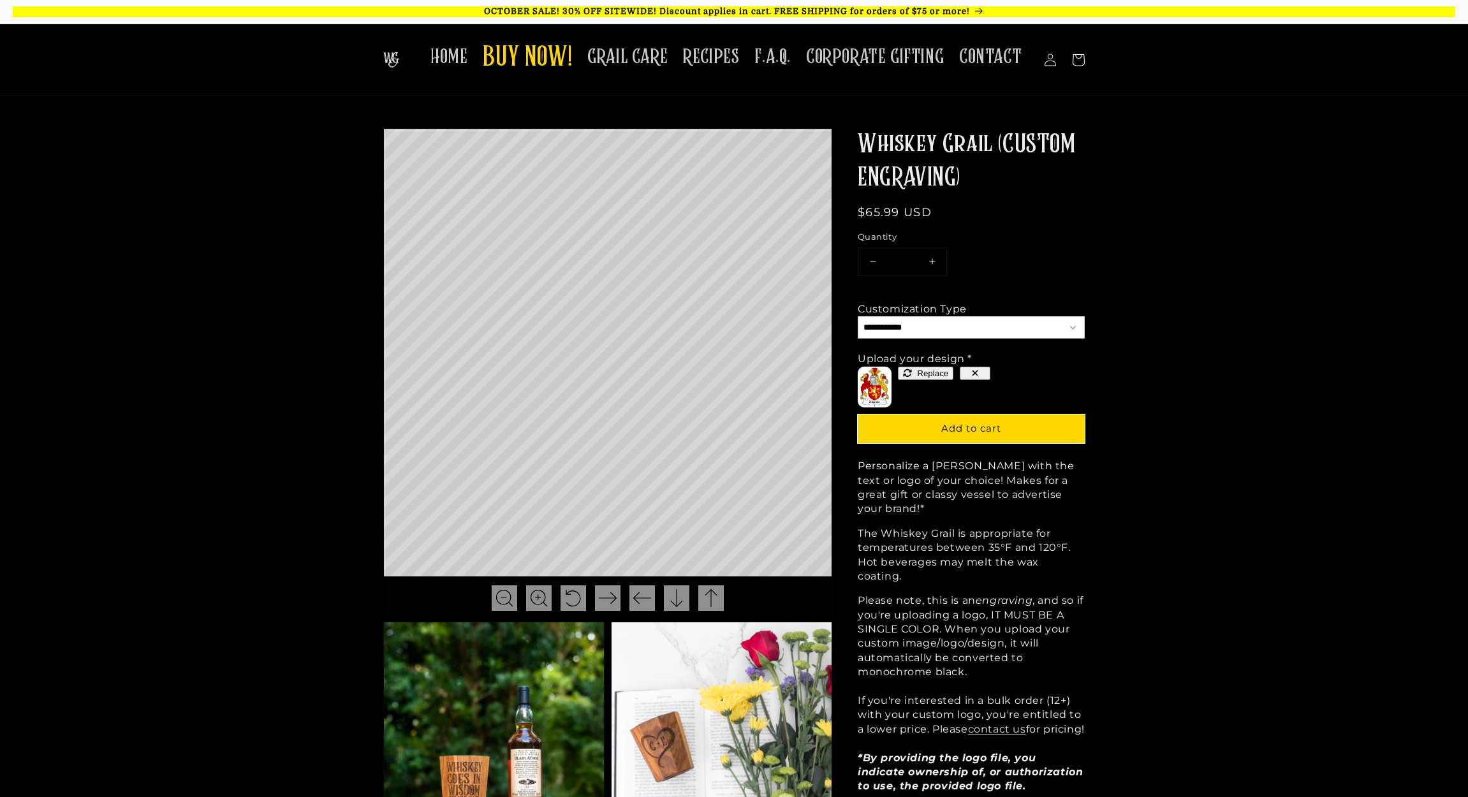
click at [973, 371] on icon "button" at bounding box center [976, 374] width 6 height 6
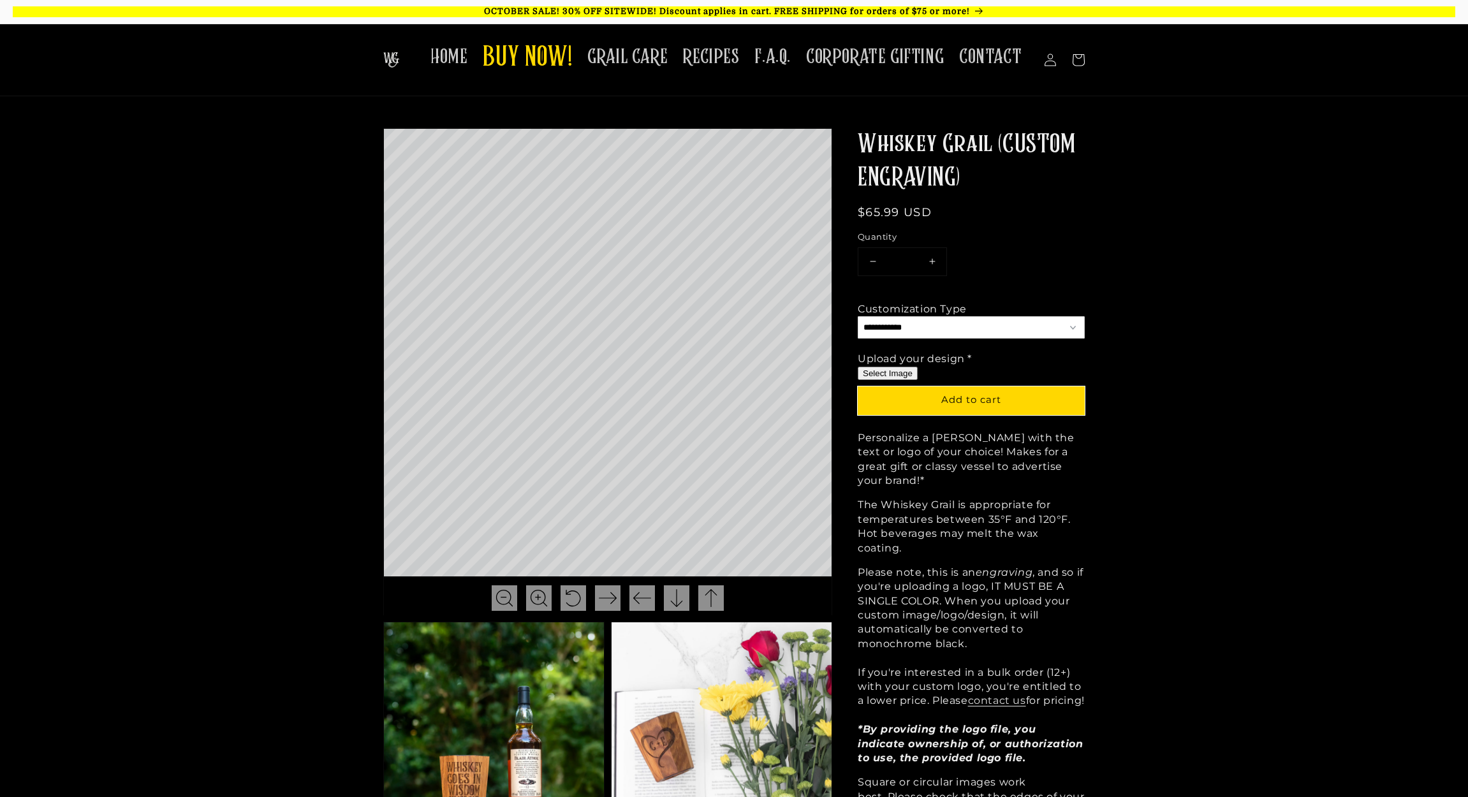
click at [885, 371] on button "Select Image" at bounding box center [888, 373] width 60 height 13
type input "**********"
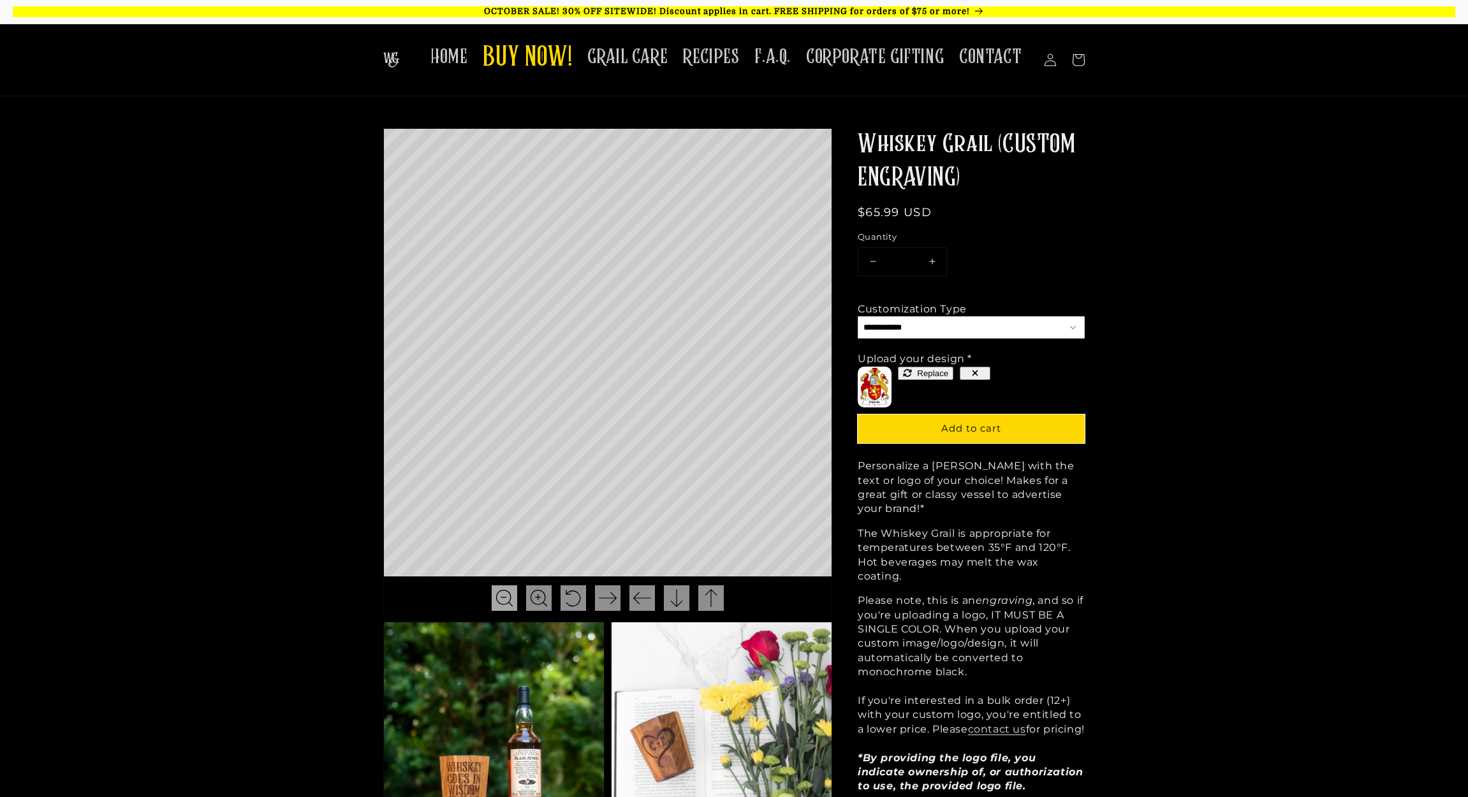
click at [497, 593] on img at bounding box center [505, 598] width 18 height 18
click at [501, 596] on img at bounding box center [505, 598] width 18 height 18
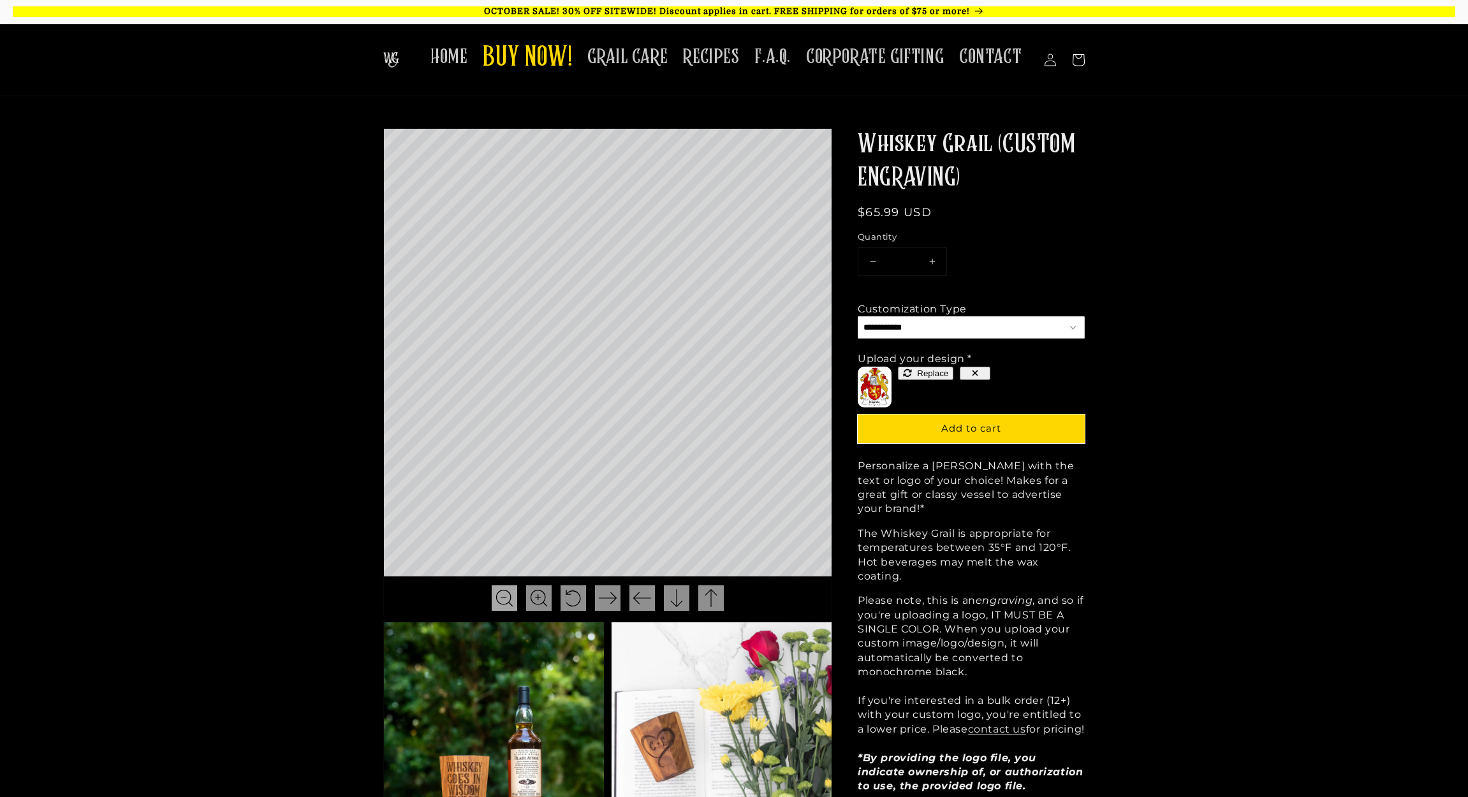
click at [501, 596] on img at bounding box center [505, 598] width 18 height 18
click at [971, 370] on icon "button" at bounding box center [975, 373] width 9 height 9
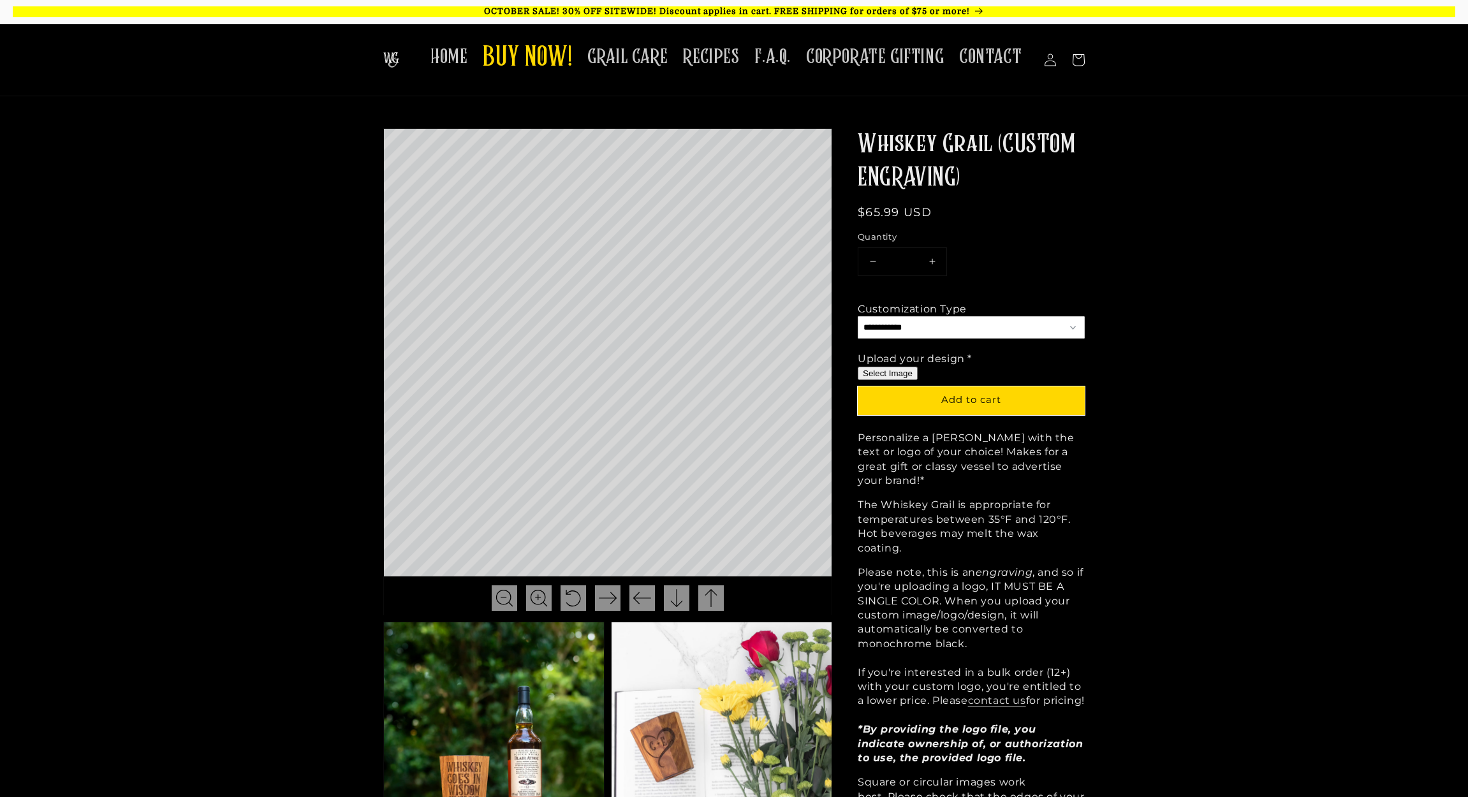
click at [895, 374] on button "Select Image" at bounding box center [888, 373] width 60 height 13
type input "**********"
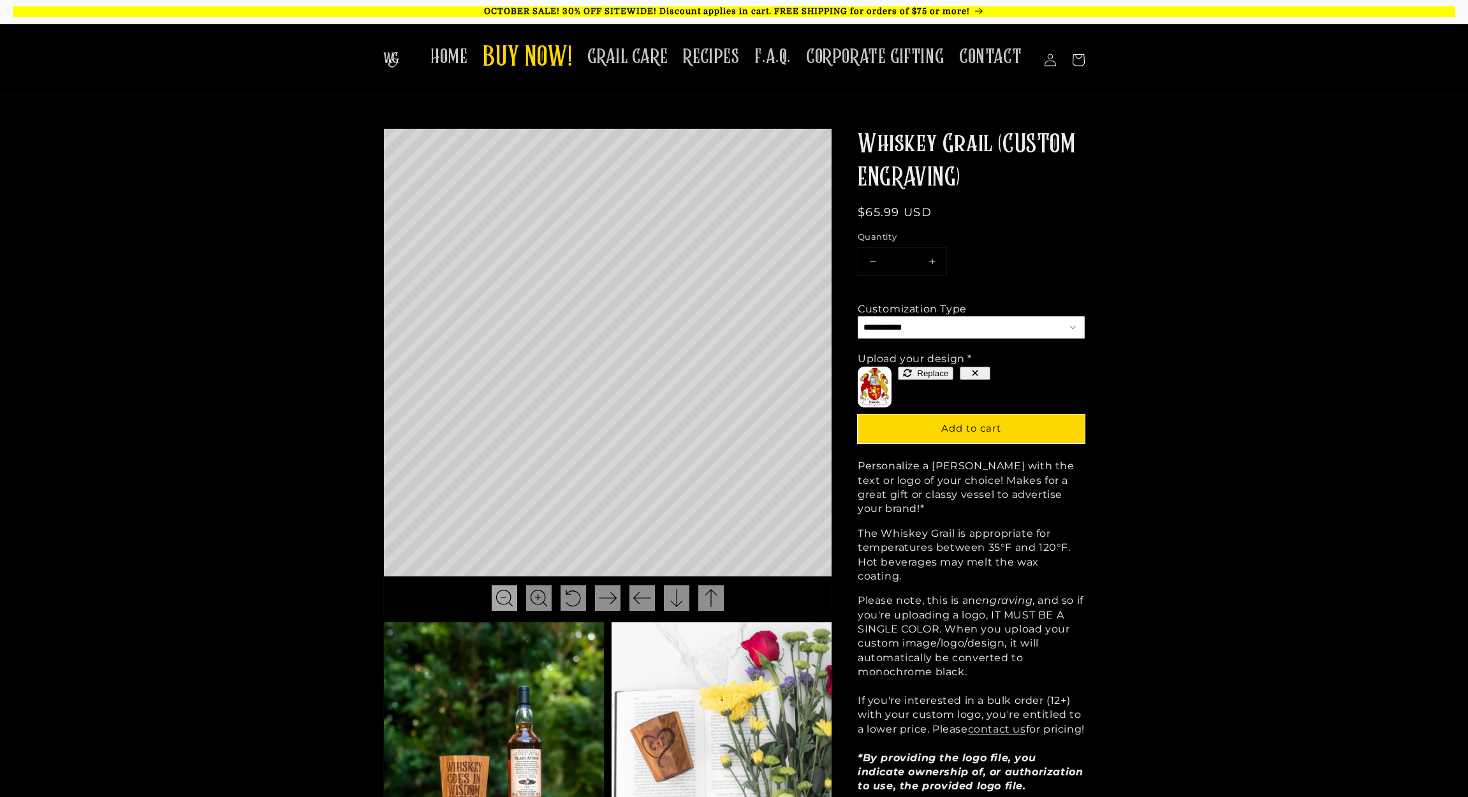
click at [501, 596] on img at bounding box center [505, 598] width 18 height 18
click at [960, 422] on span "Add to cart" at bounding box center [971, 428] width 60 height 12
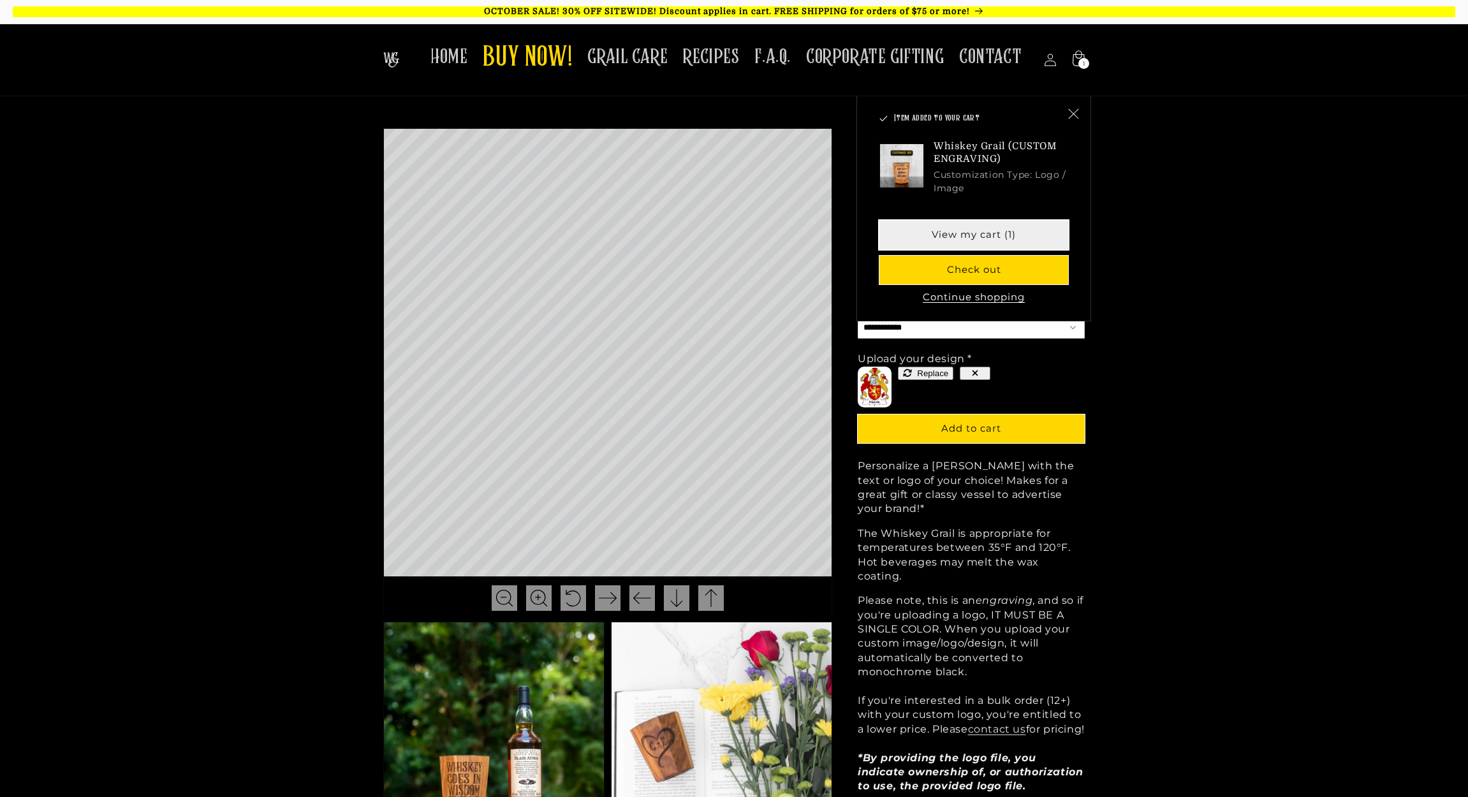
click at [994, 244] on link "View my cart (1)" at bounding box center [973, 235] width 189 height 29
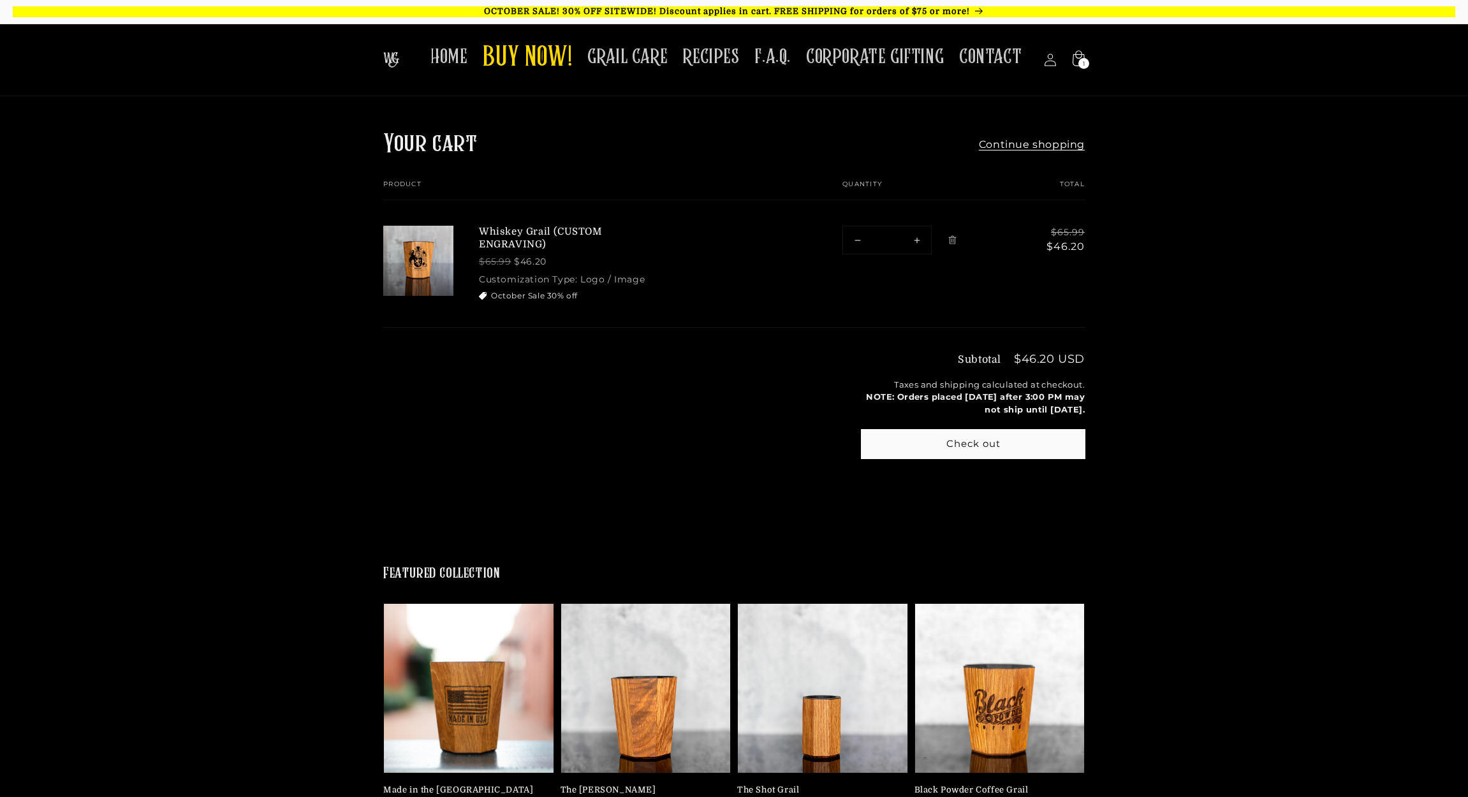
click at [916, 237] on button "Increase quantity for Whiskey Grail (CUSTOM ENGRAVING)" at bounding box center [916, 239] width 29 height 27
type input "*"
click at [916, 237] on button "Increase quantity for Whiskey Grail (CUSTOM ENGRAVING)" at bounding box center [916, 239] width 29 height 27
type input "*"
click at [916, 237] on button "Increase quantity for Whiskey Grail (CUSTOM ENGRAVING)" at bounding box center [916, 239] width 29 height 27
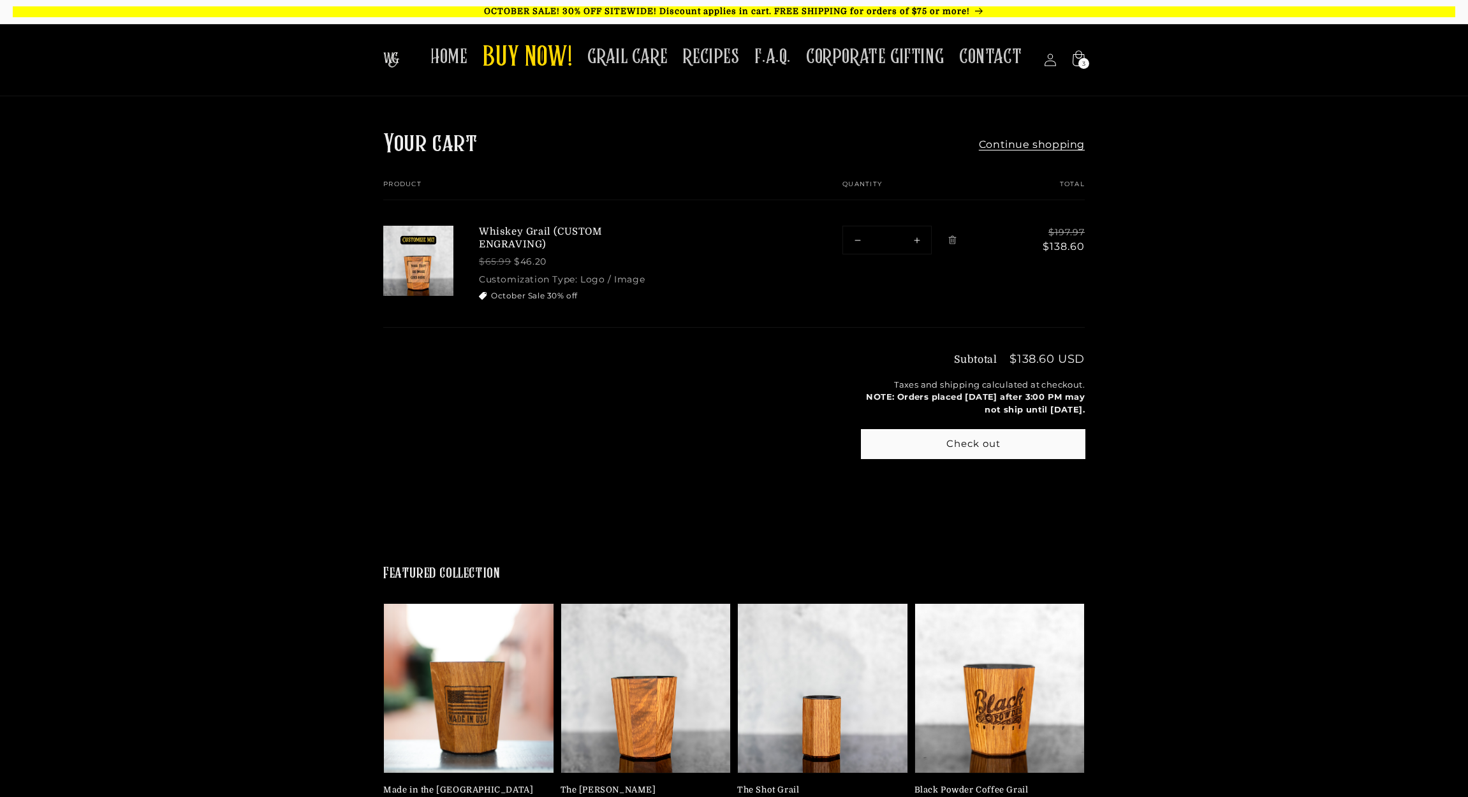
type input "*"
click at [467, 57] on span "HOME" at bounding box center [448, 57] width 37 height 25
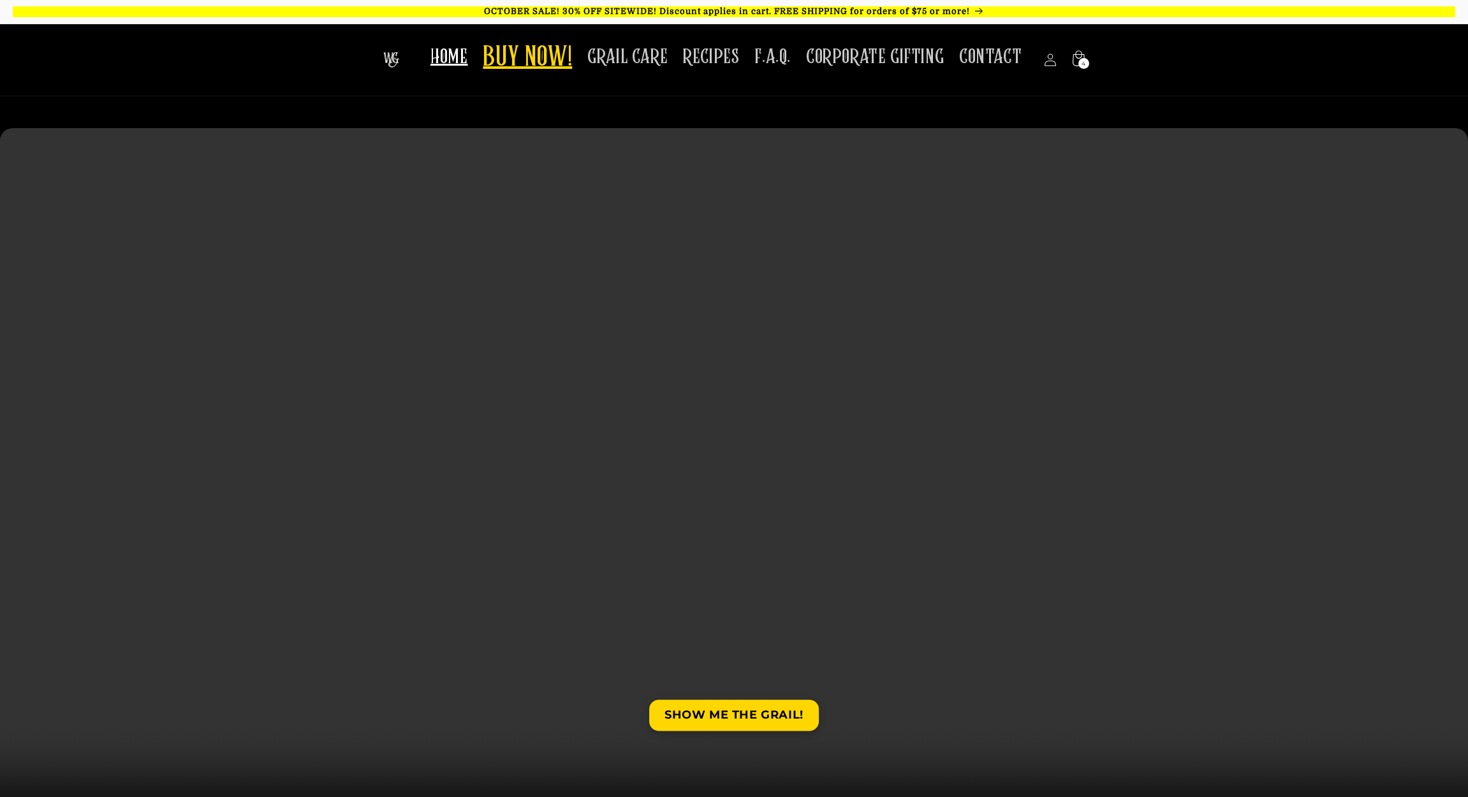
click at [530, 47] on span "BUY NOW!" at bounding box center [527, 58] width 89 height 35
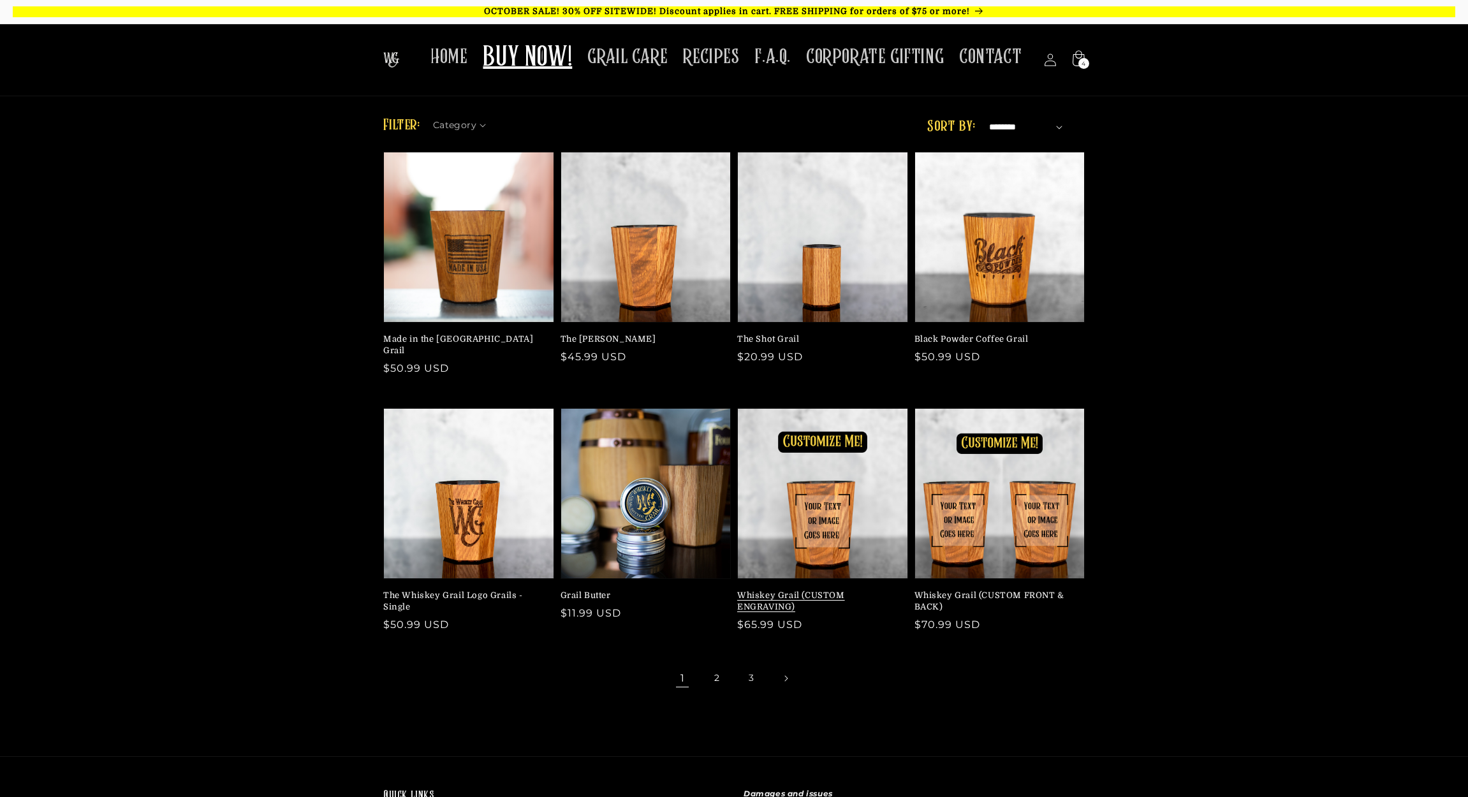
click at [836, 590] on link "Whiskey Grail (CUSTOM ENGRAVING)" at bounding box center [818, 601] width 163 height 23
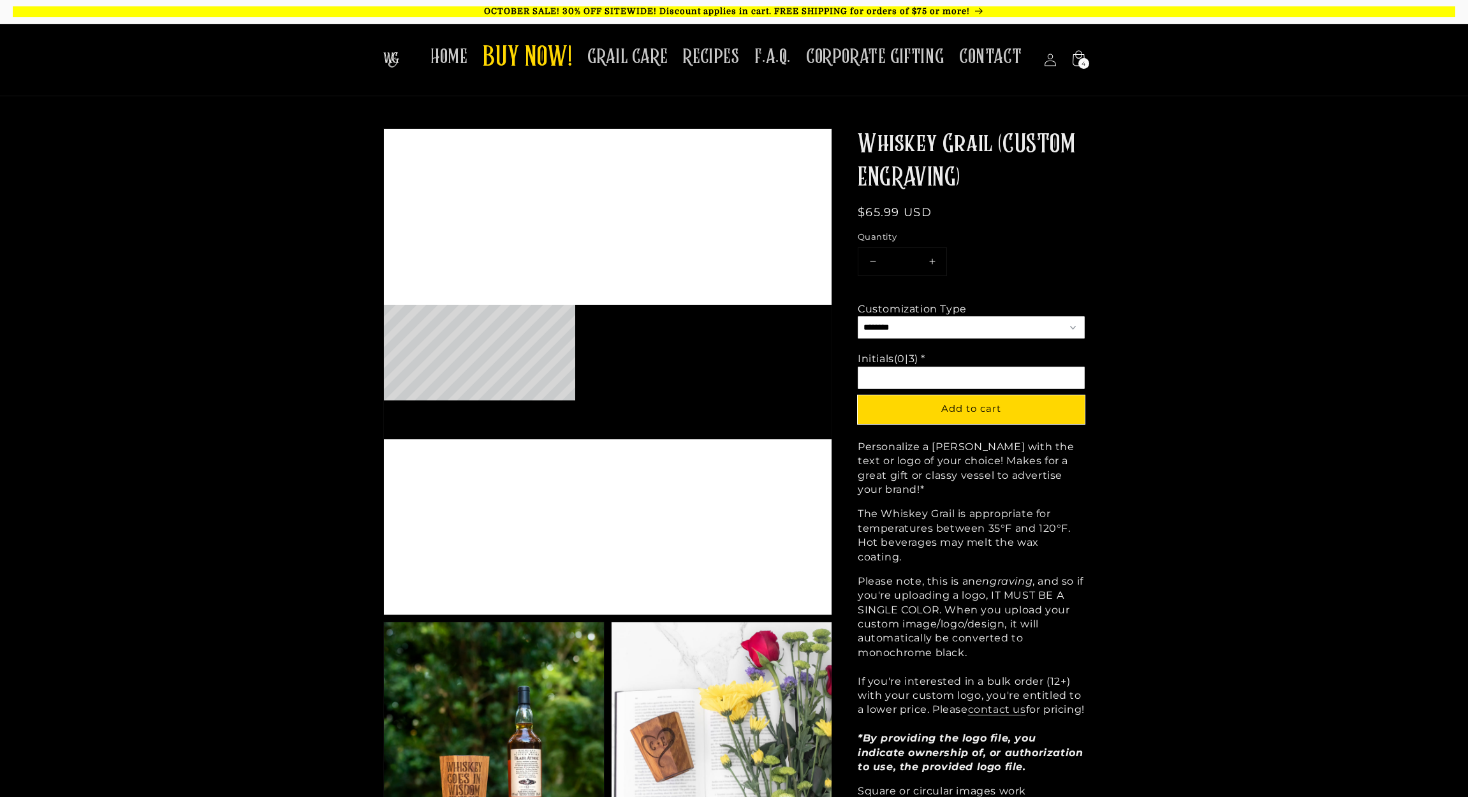
scroll to position [486, 448]
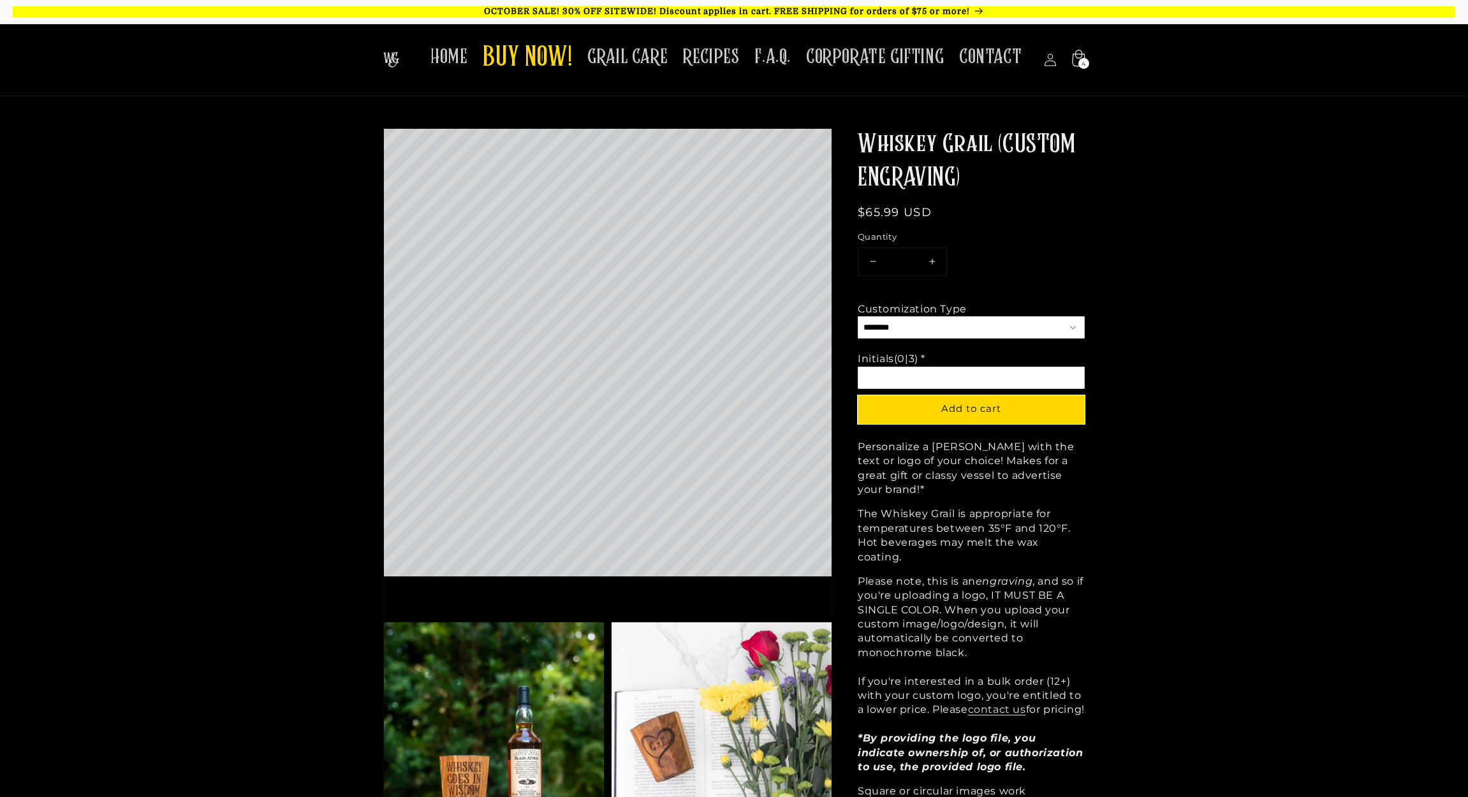
click at [1074, 59] on icon at bounding box center [1078, 60] width 30 height 30
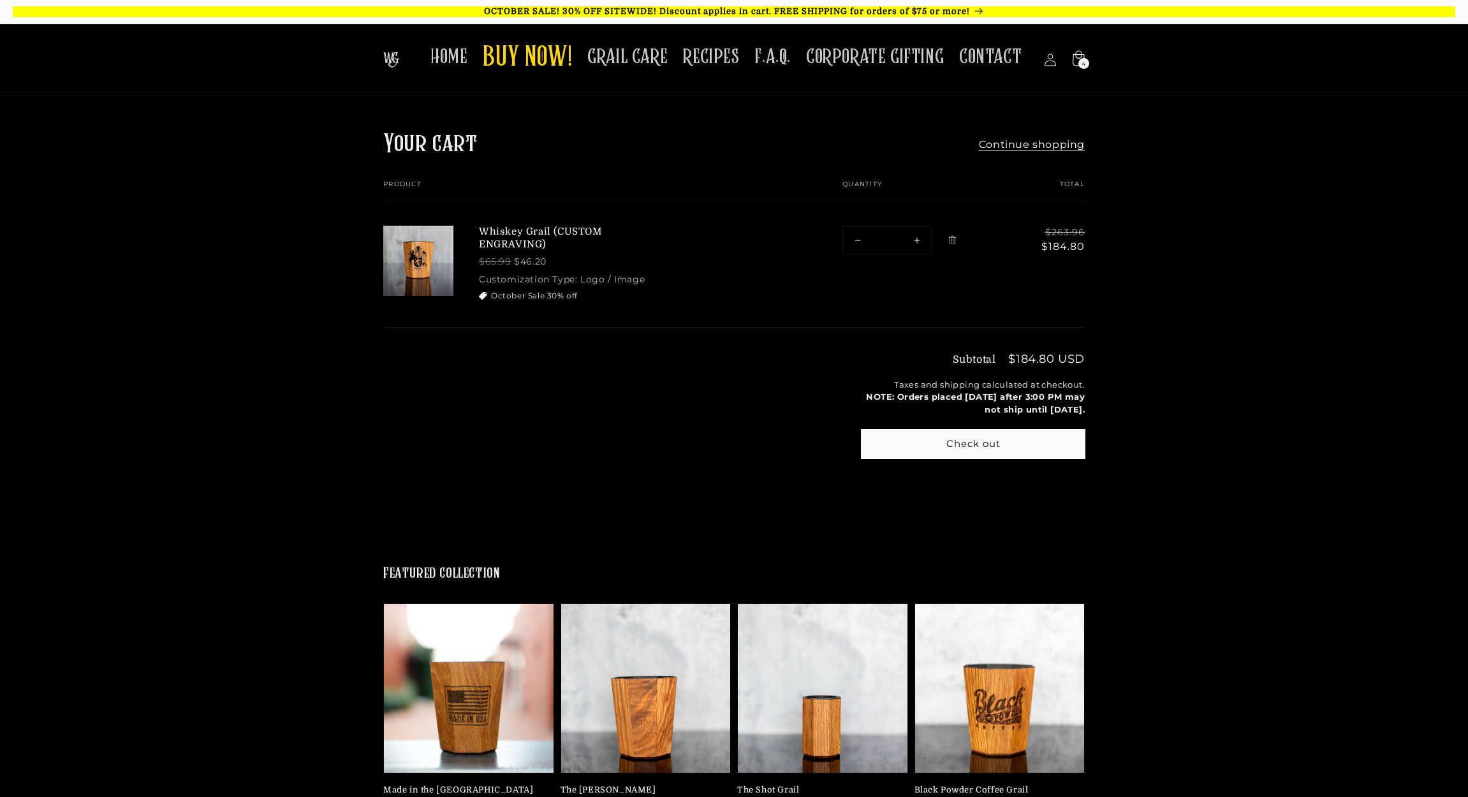
click at [429, 264] on link at bounding box center [418, 250] width 70 height 101
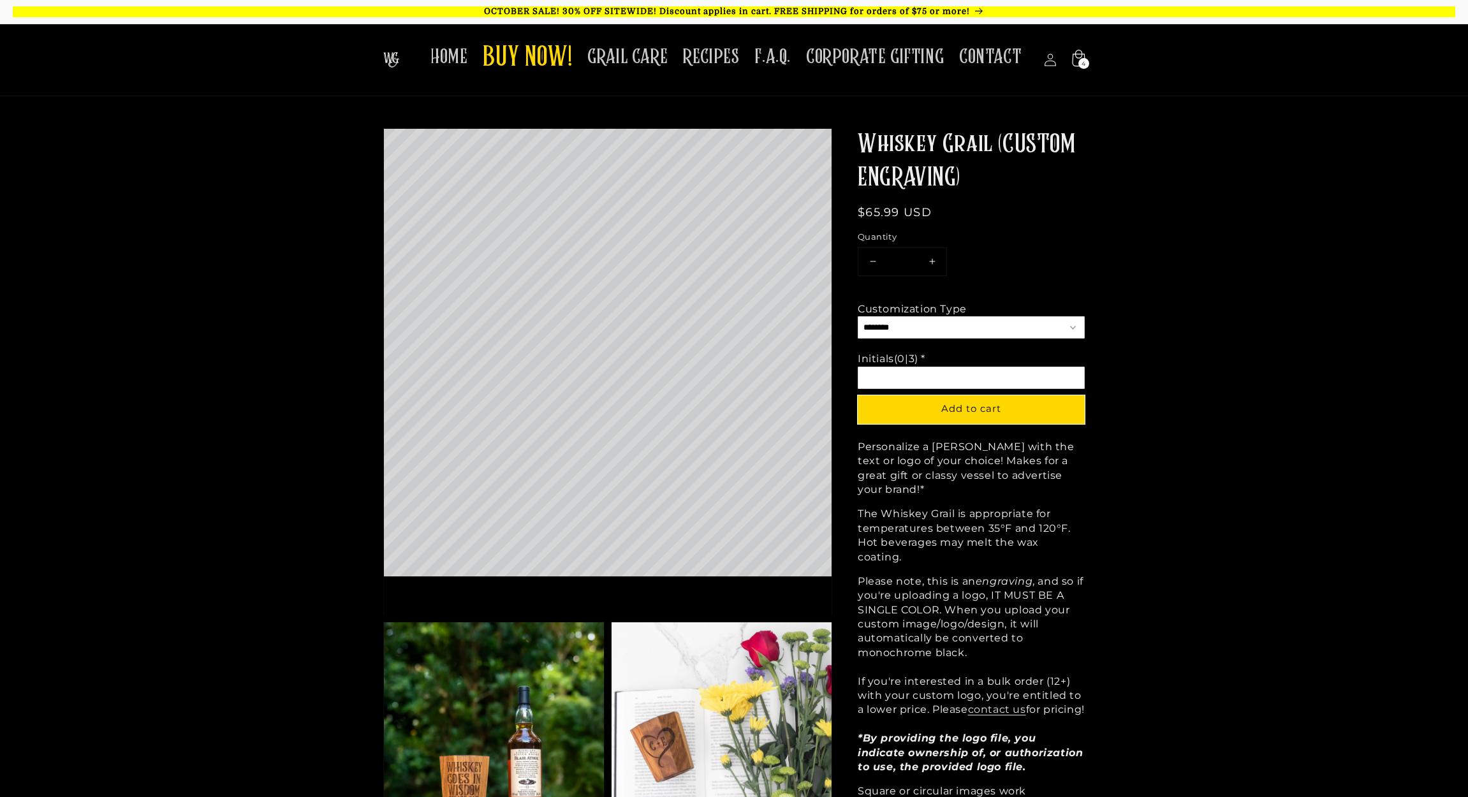
click at [1077, 58] on icon at bounding box center [1078, 60] width 30 height 30
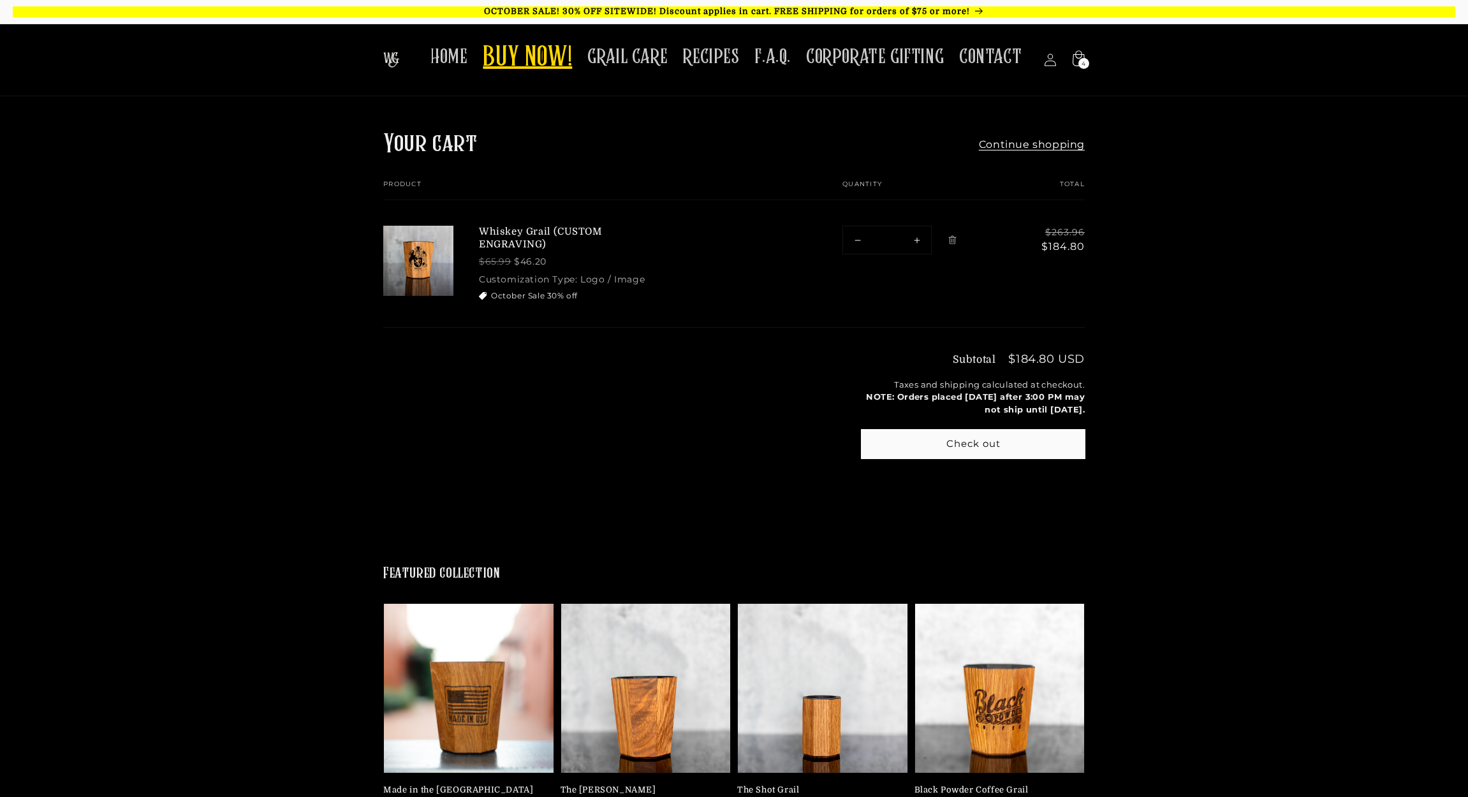
click at [536, 59] on span "BUY NOW!" at bounding box center [527, 58] width 89 height 35
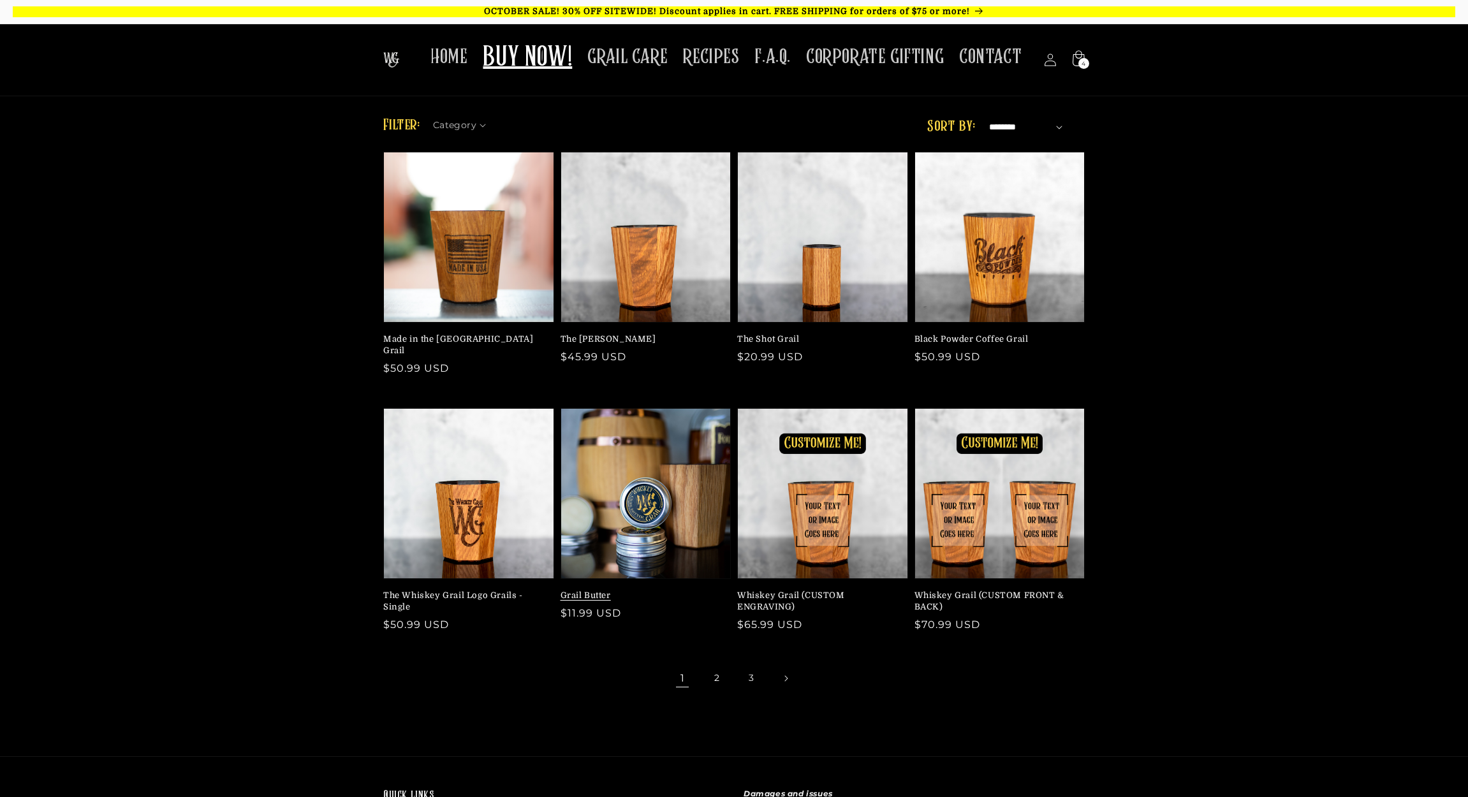
click at [671, 590] on link "Grail Butter" at bounding box center [642, 595] width 163 height 11
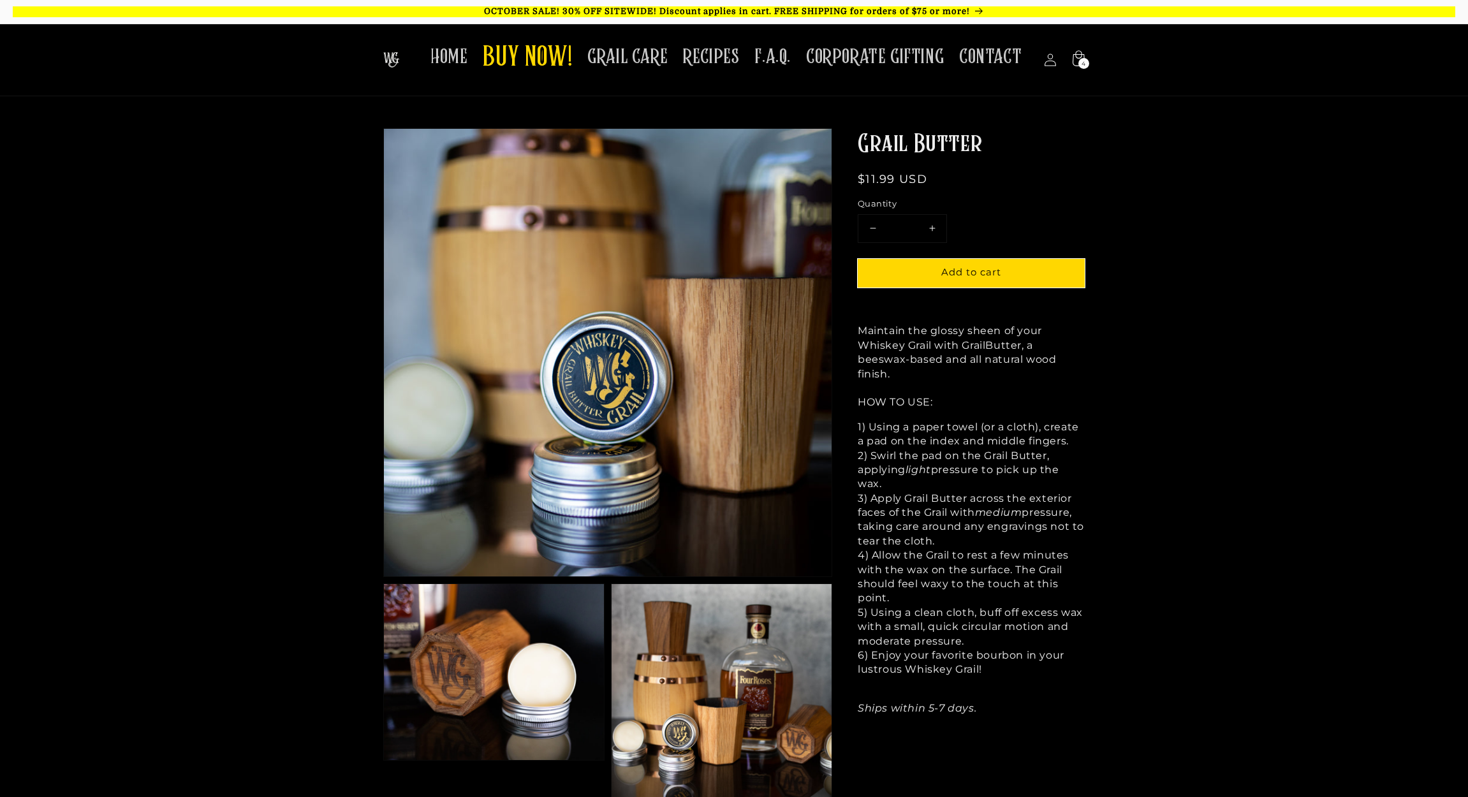
click at [934, 226] on button "Increase quantity for Grail Butter" at bounding box center [932, 228] width 29 height 27
type input "*"
click at [964, 276] on span "Add to cart" at bounding box center [971, 272] width 60 height 12
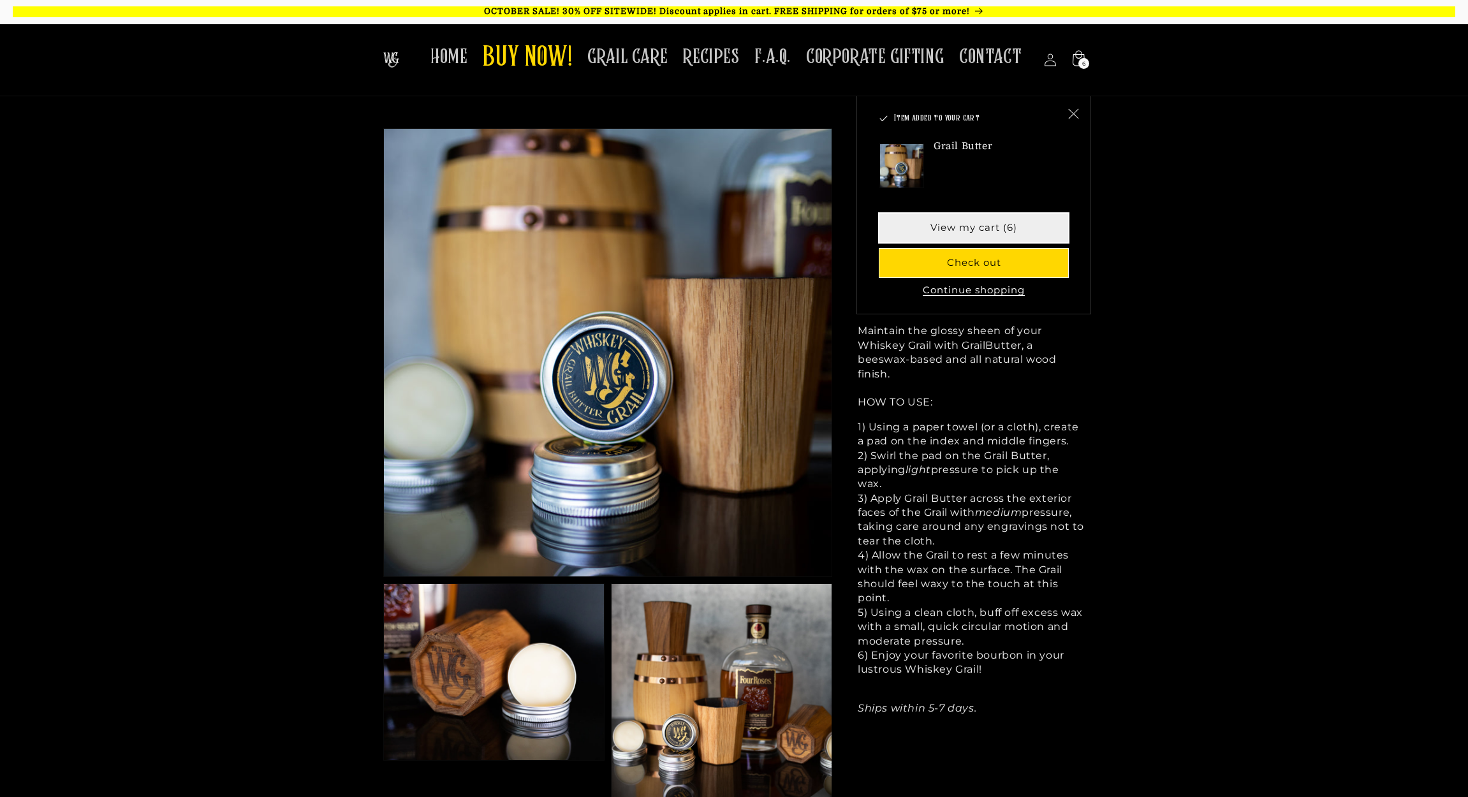
click at [975, 230] on link "View my cart (6)" at bounding box center [973, 228] width 189 height 29
